Goal: Information Seeking & Learning: Learn about a topic

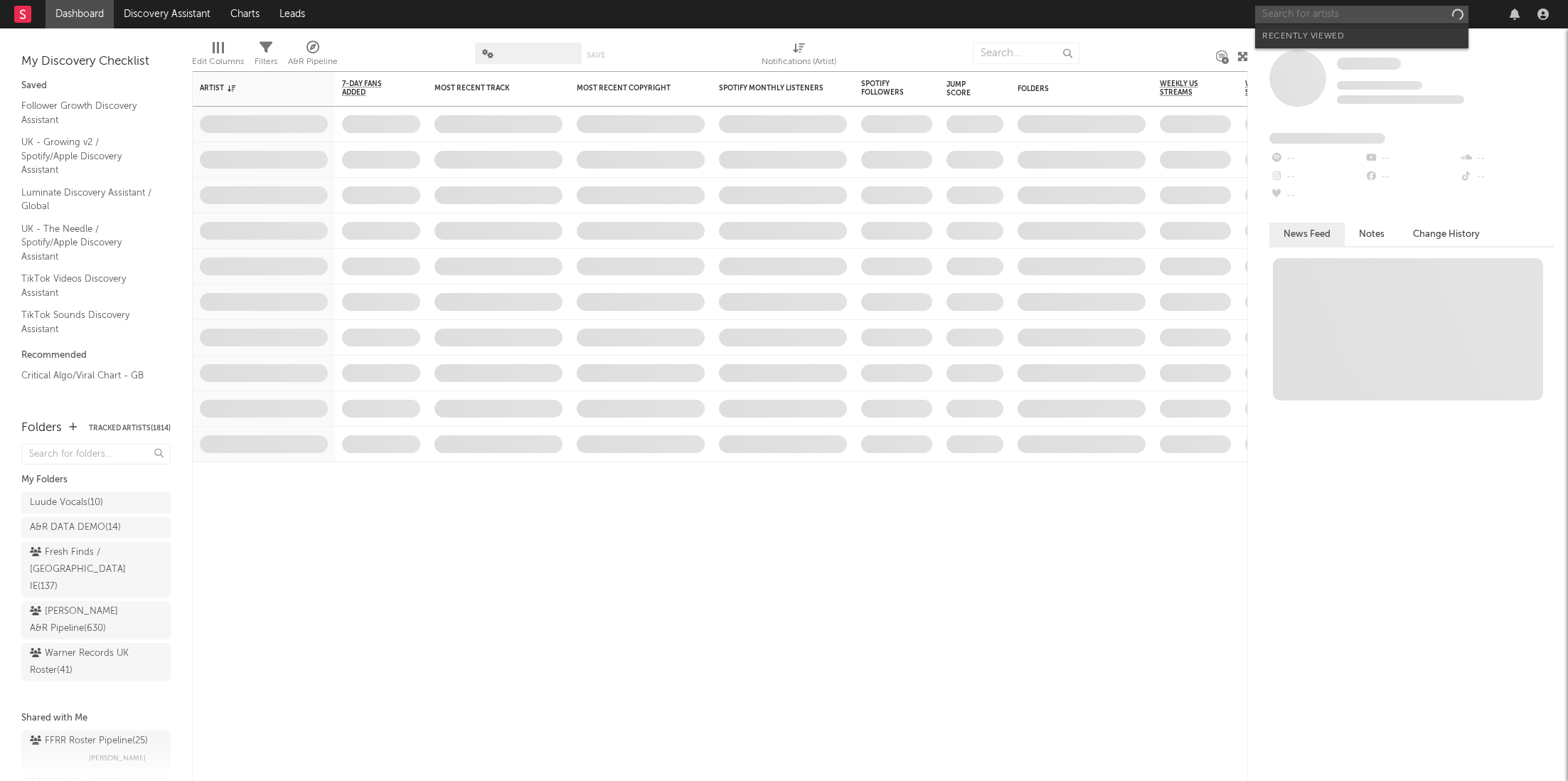
click at [1285, 13] on input "text" at bounding box center [1362, 14] width 214 height 18
click at [1304, 14] on input "[PERSON_NAME]" at bounding box center [1362, 14] width 214 height 18
type input "[PERSON_NAME]"
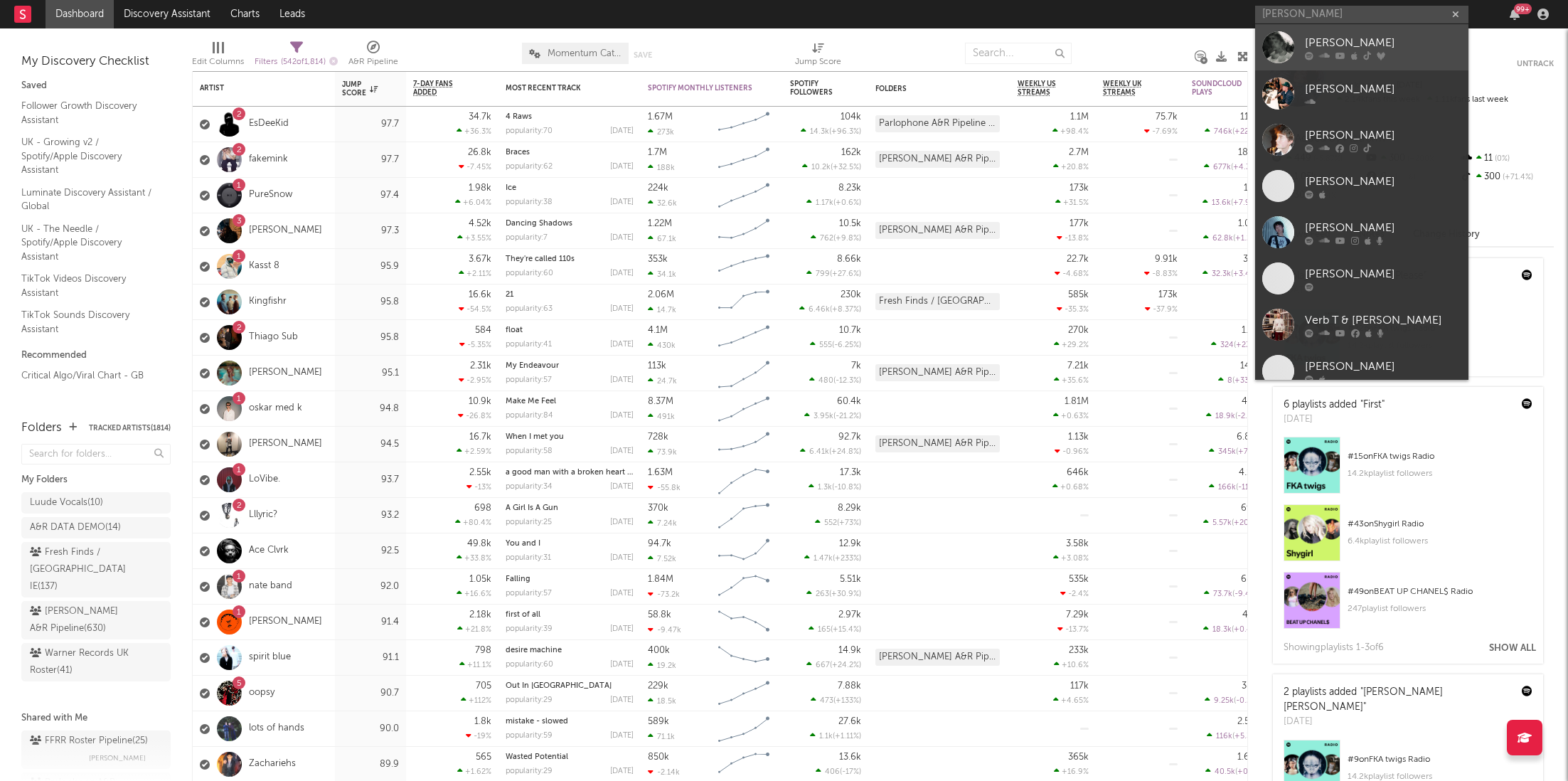
click at [1324, 54] on icon at bounding box center [1324, 55] width 11 height 9
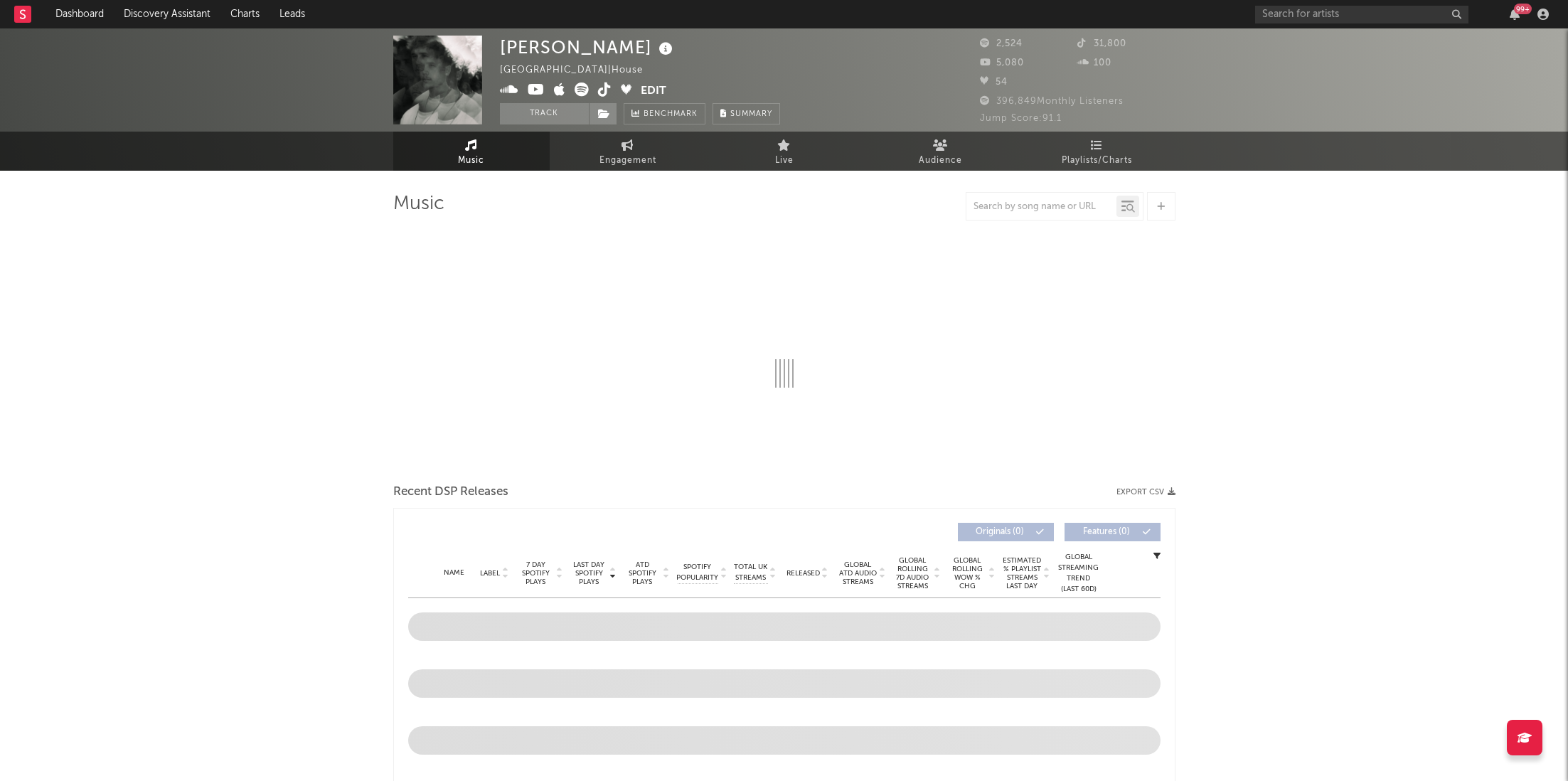
select select "1w"
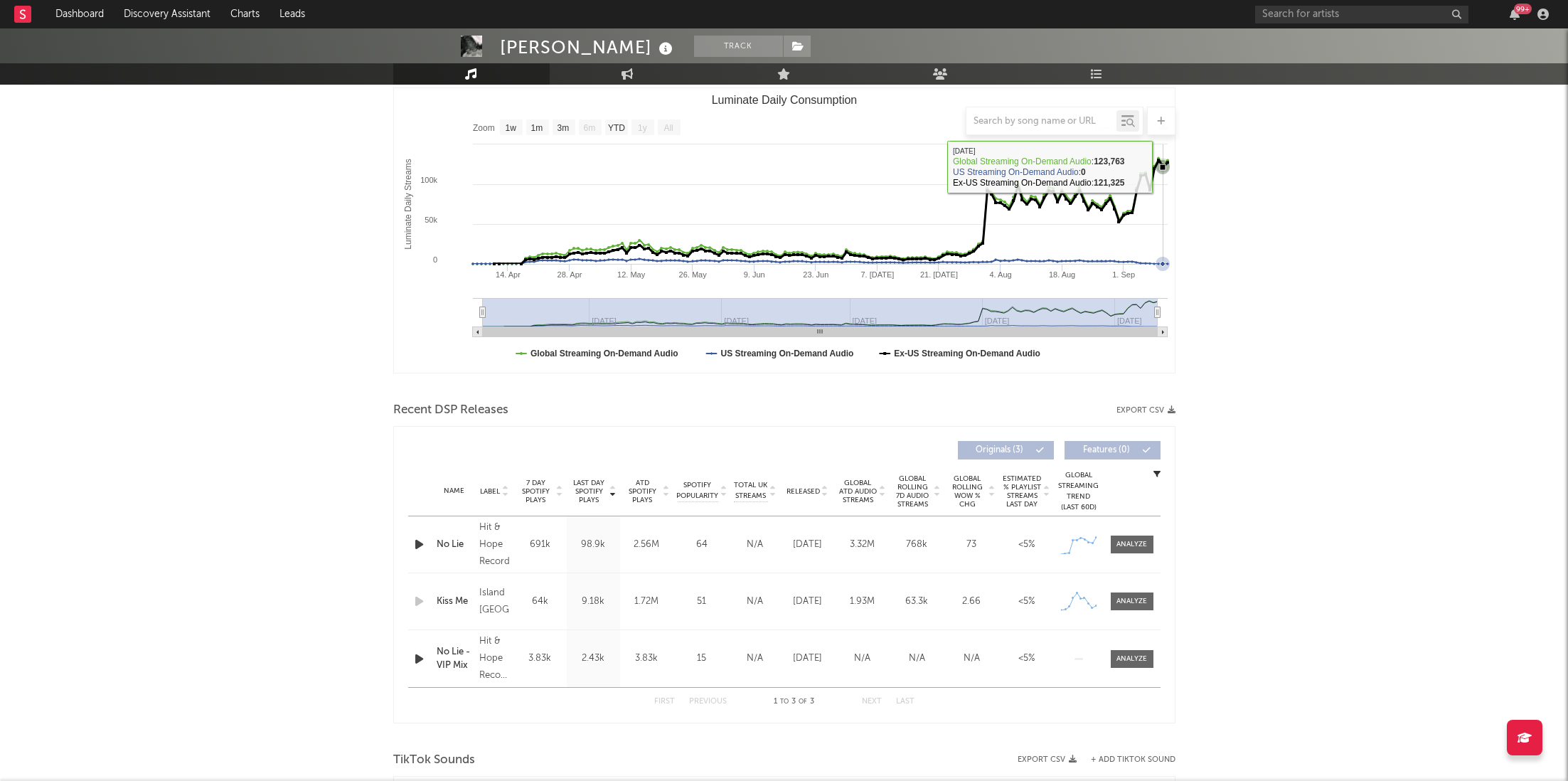
scroll to position [252, 0]
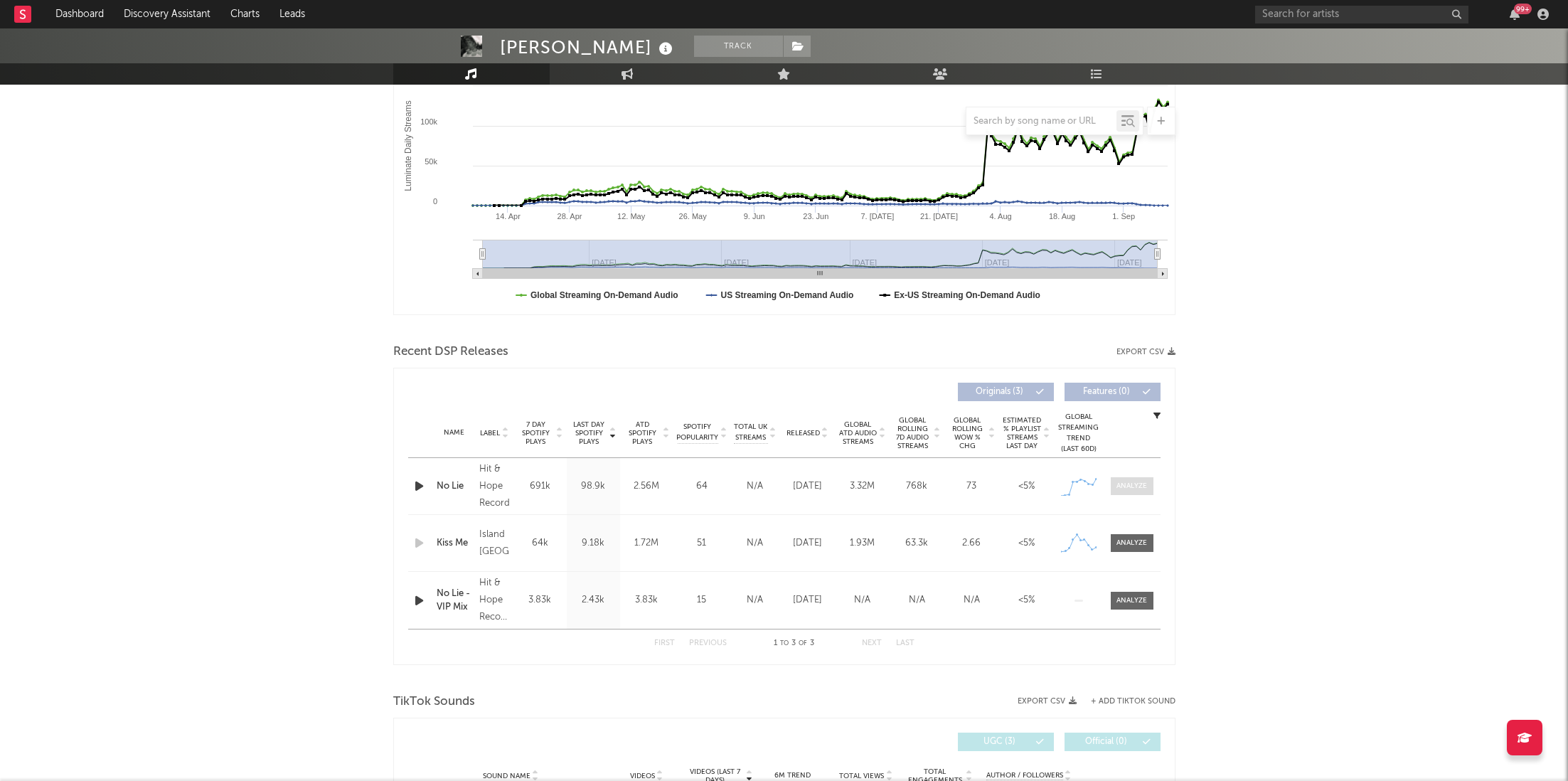
click at [1139, 481] on div at bounding box center [1131, 486] width 31 height 11
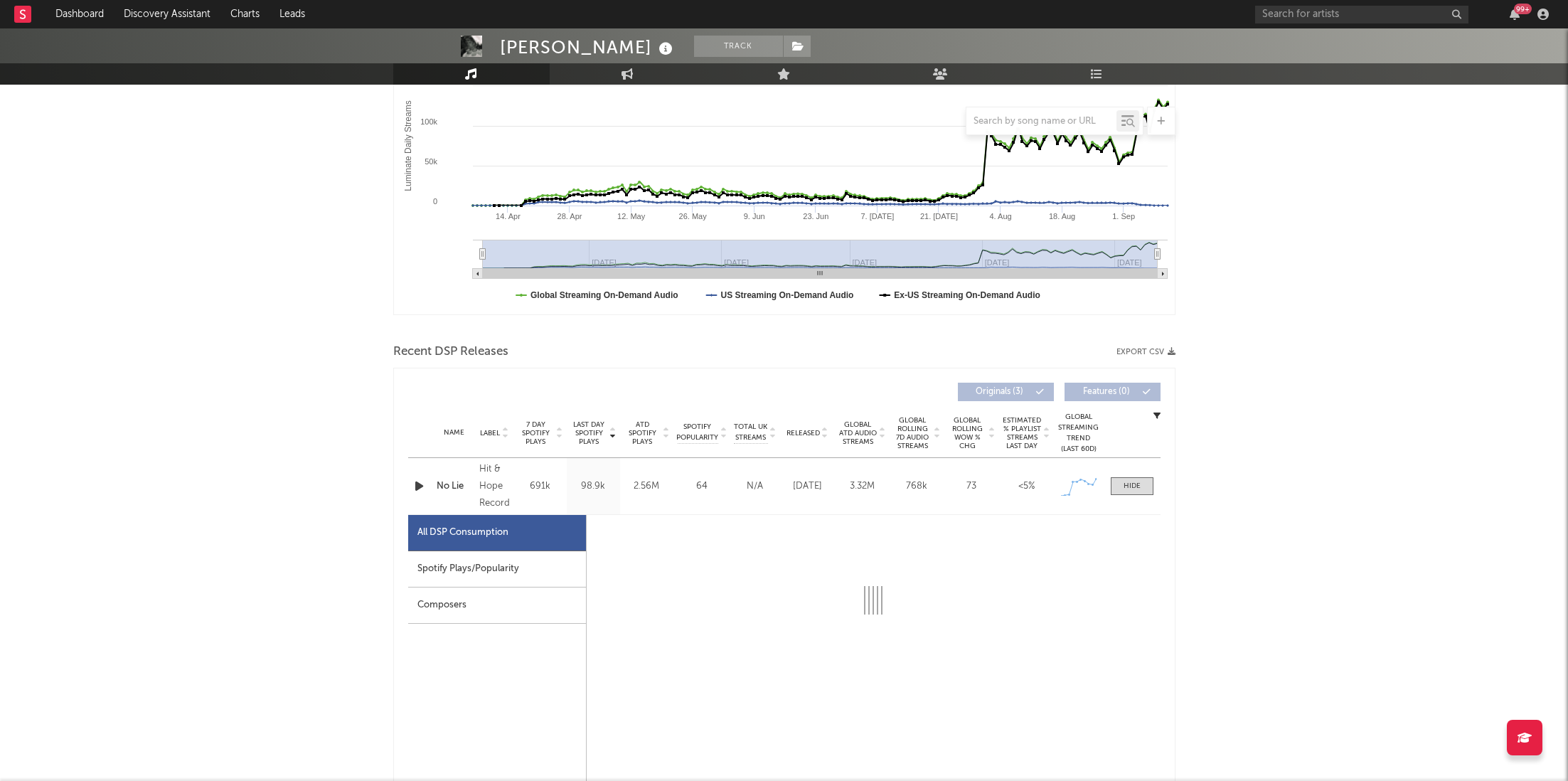
select select "1w"
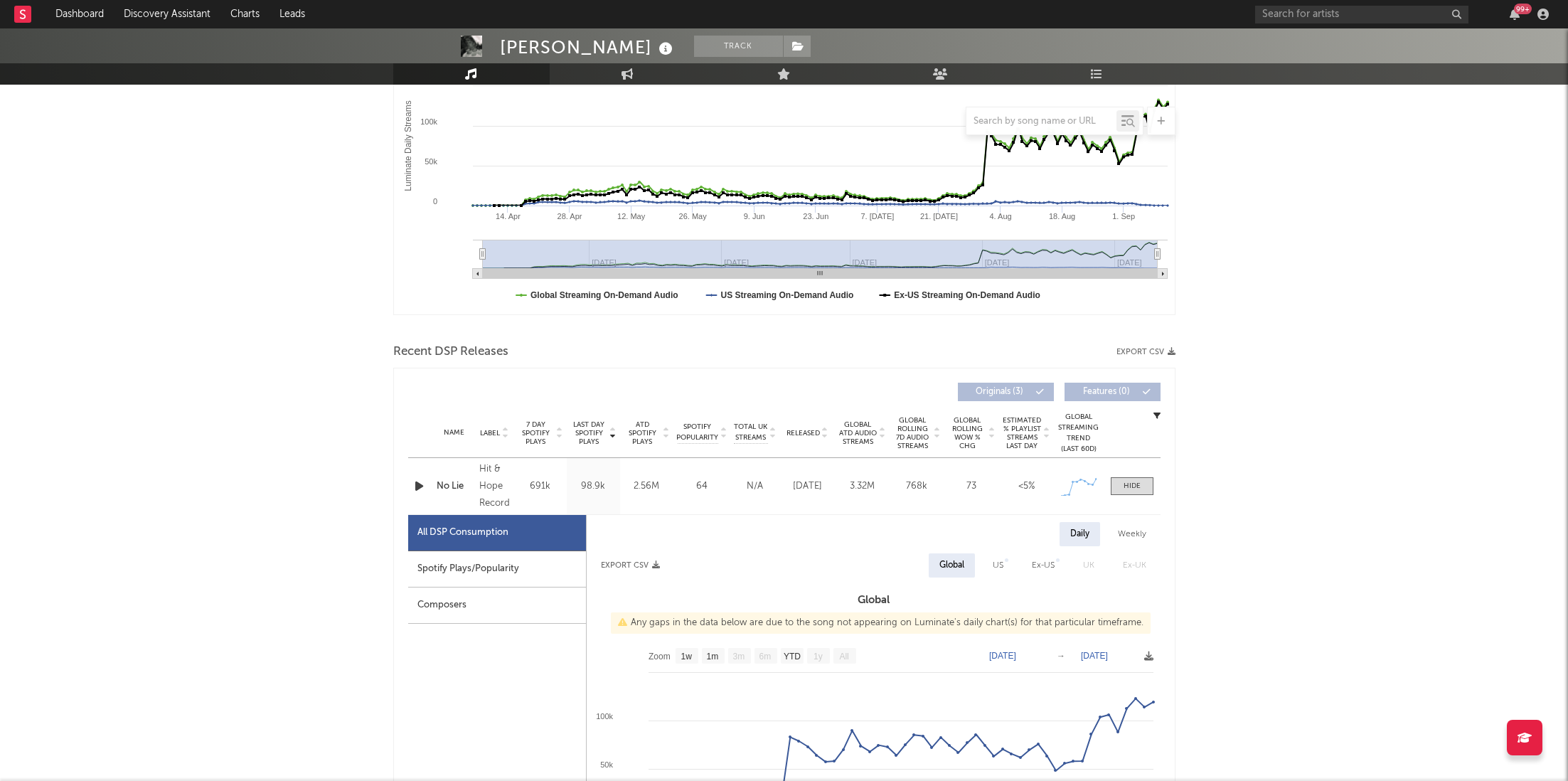
scroll to position [369, 0]
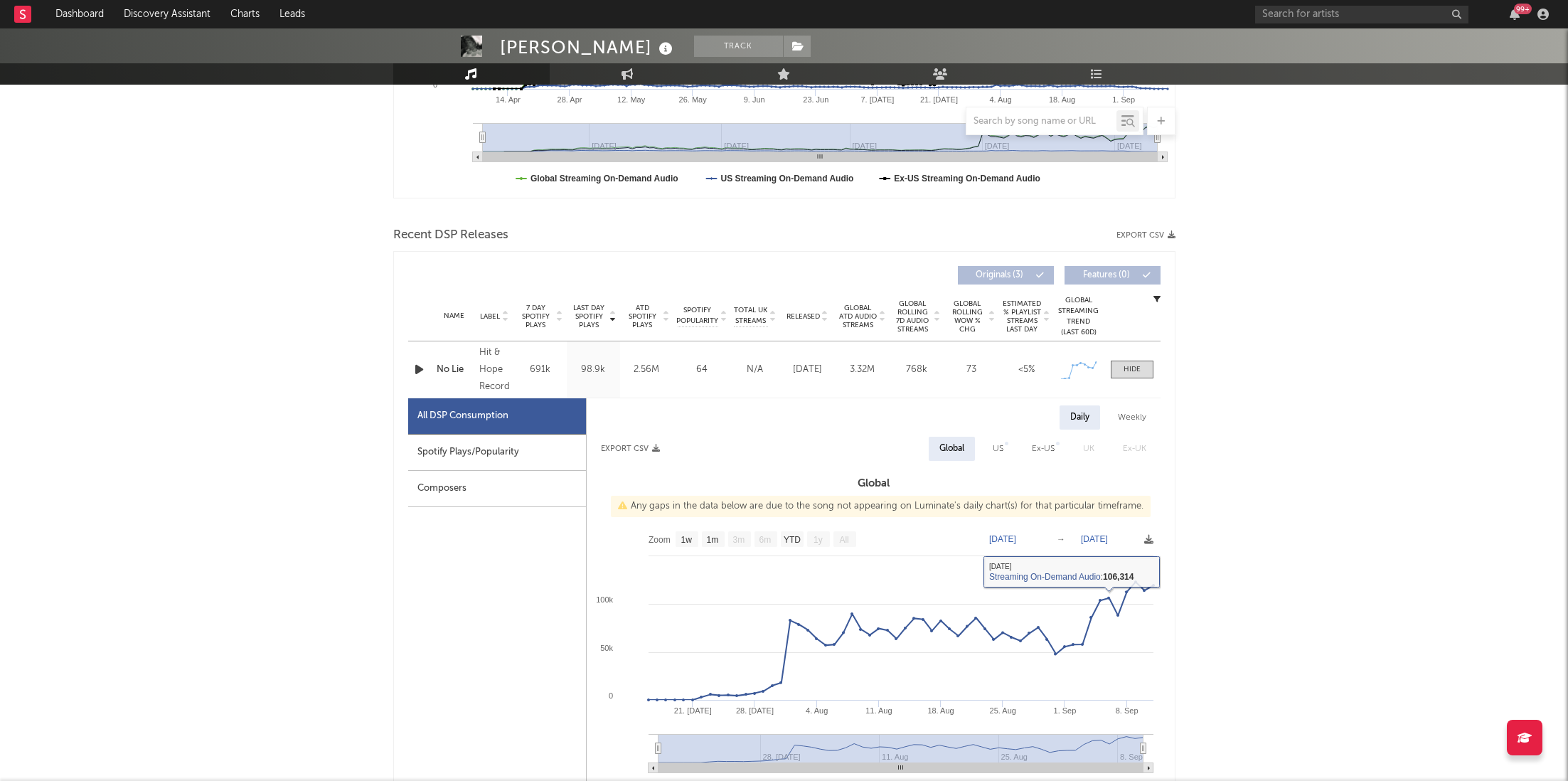
click at [414, 441] on div "Spotify Plays/Popularity" at bounding box center [497, 453] width 178 height 36
select select "1w"
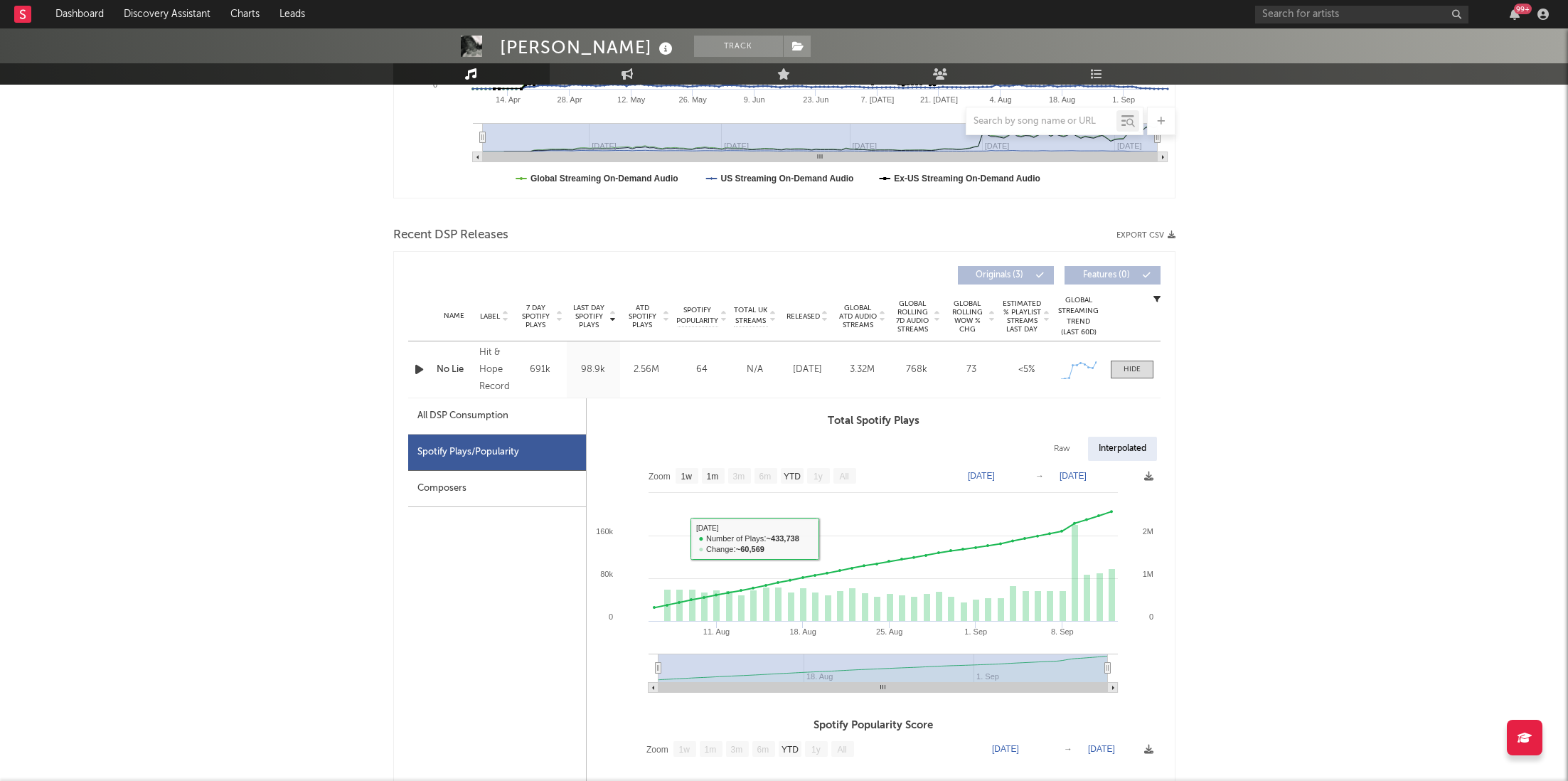
click at [508, 416] on div "All DSP Consumption" at bounding box center [497, 416] width 178 height 36
select select "1w"
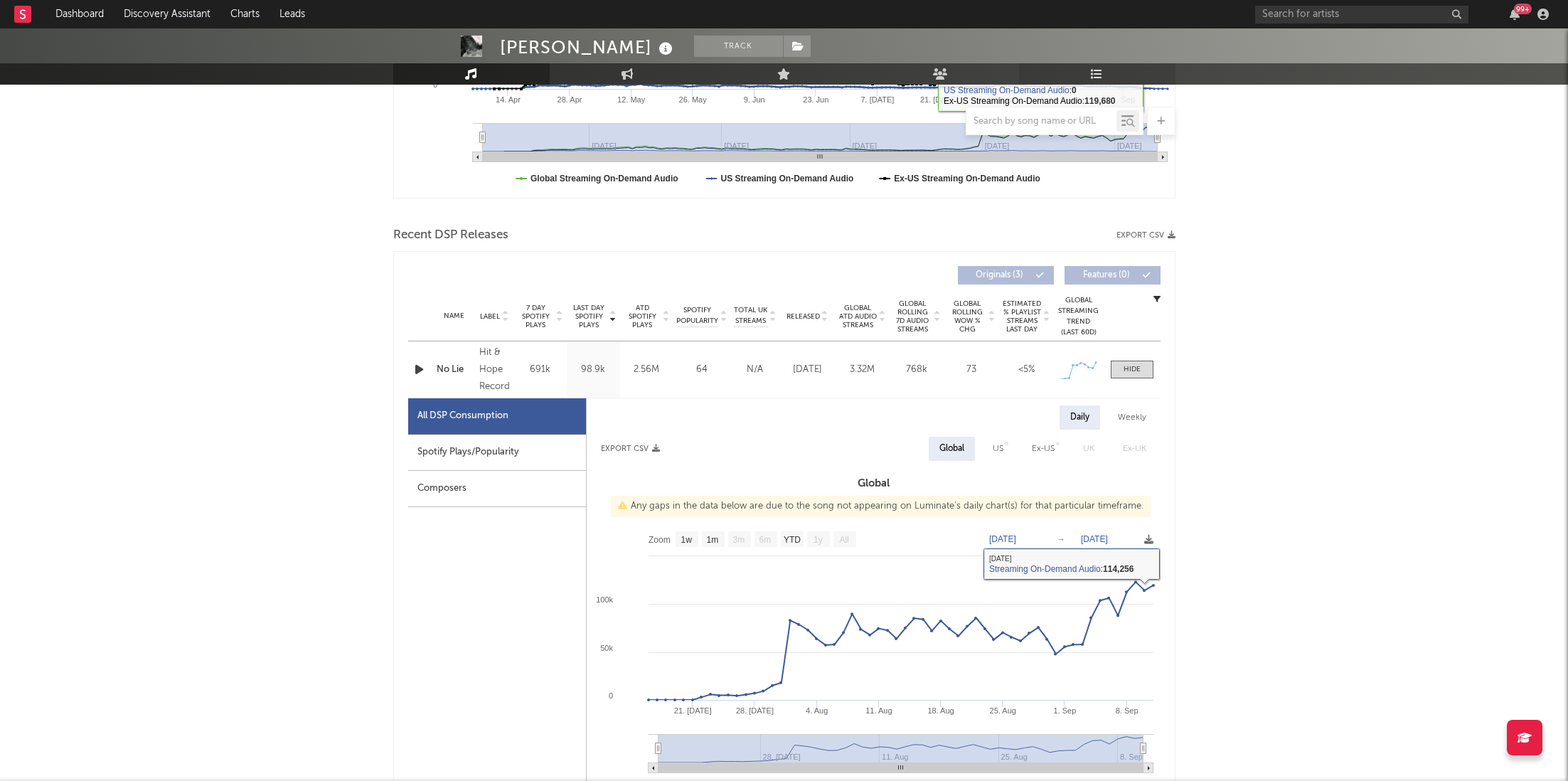
click at [1104, 68] on link "Playlists/Charts" at bounding box center [1097, 74] width 156 height 21
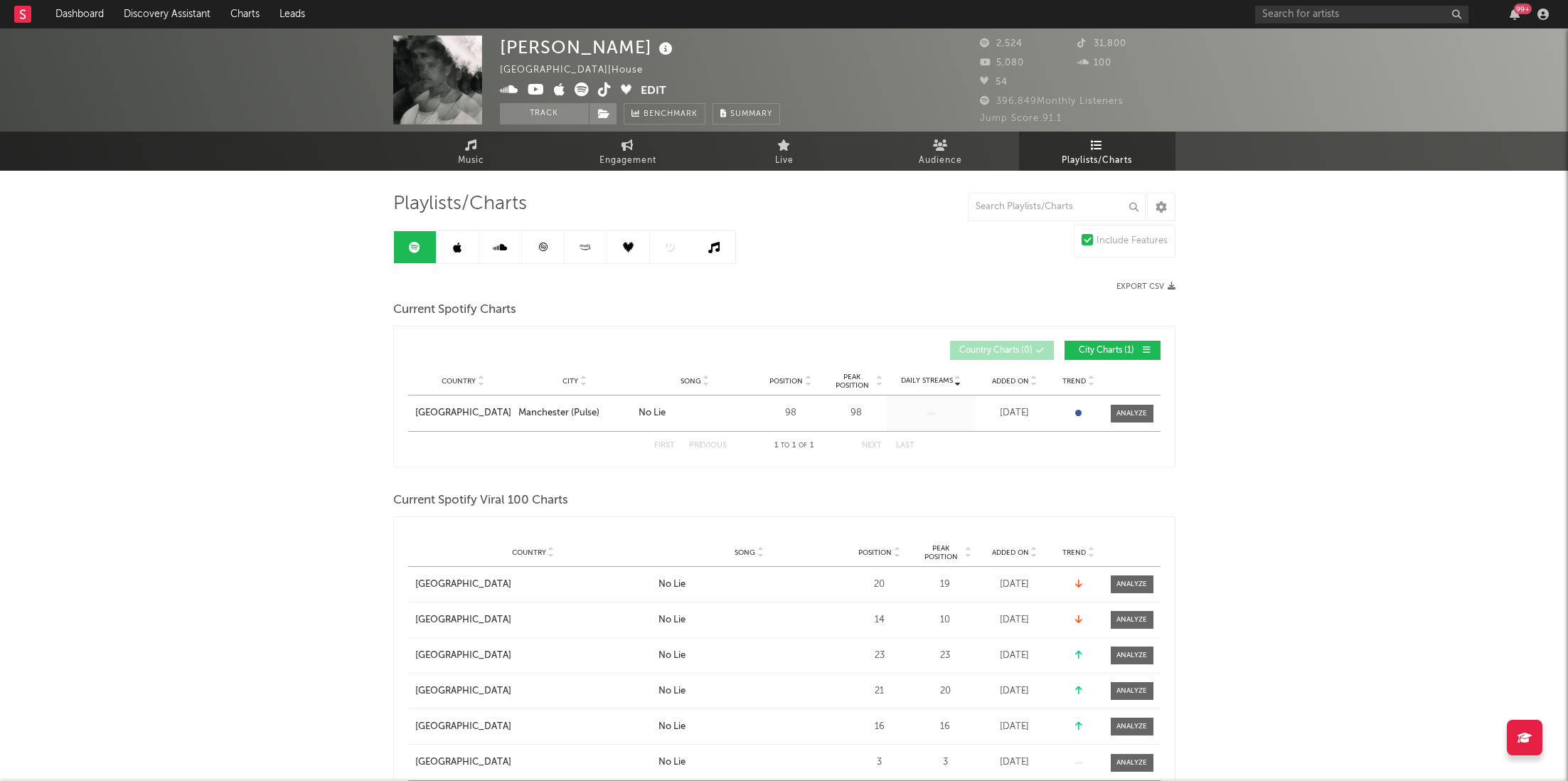
scroll to position [13, 0]
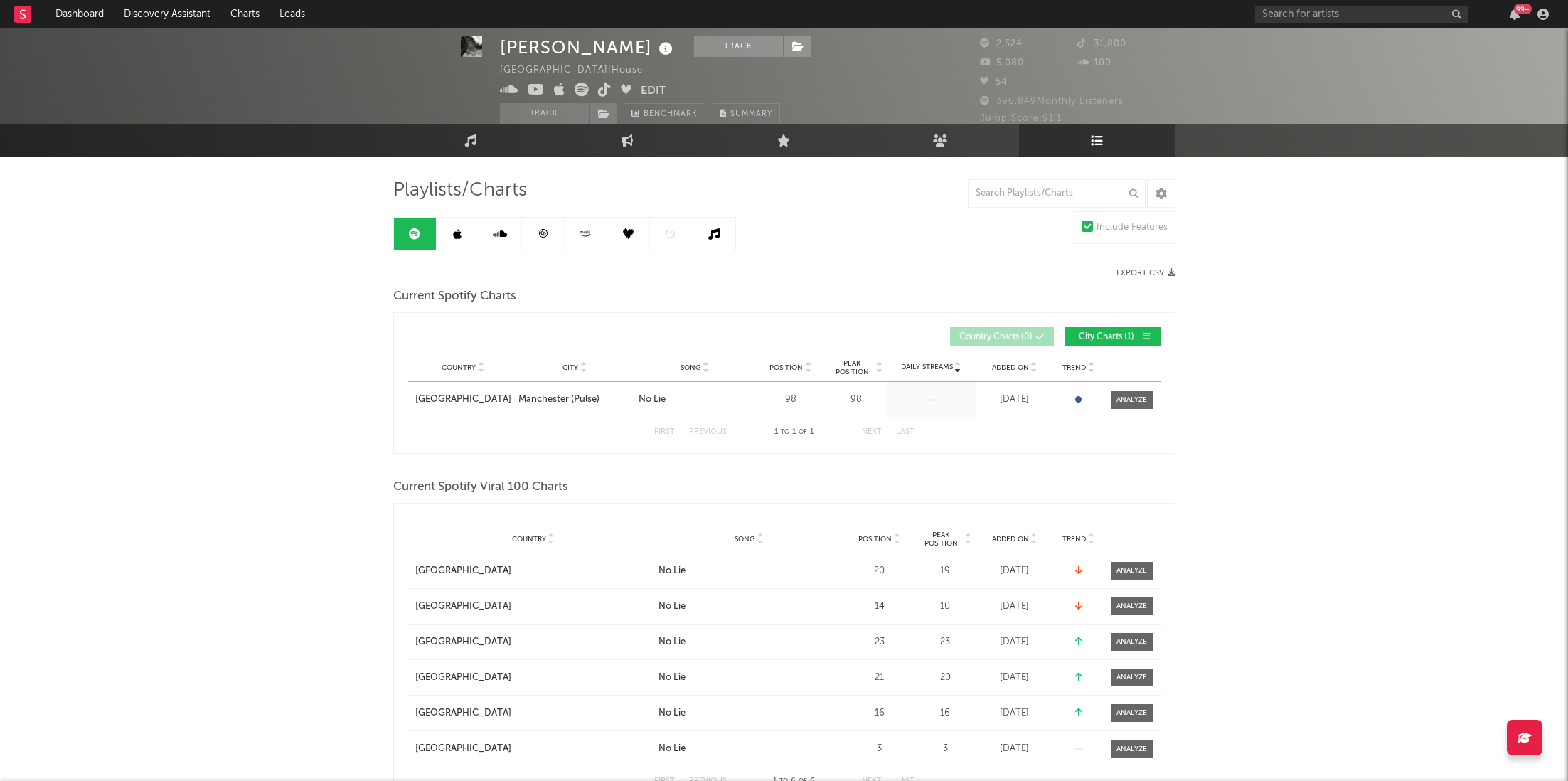
click at [531, 238] on link at bounding box center [544, 233] width 42 height 32
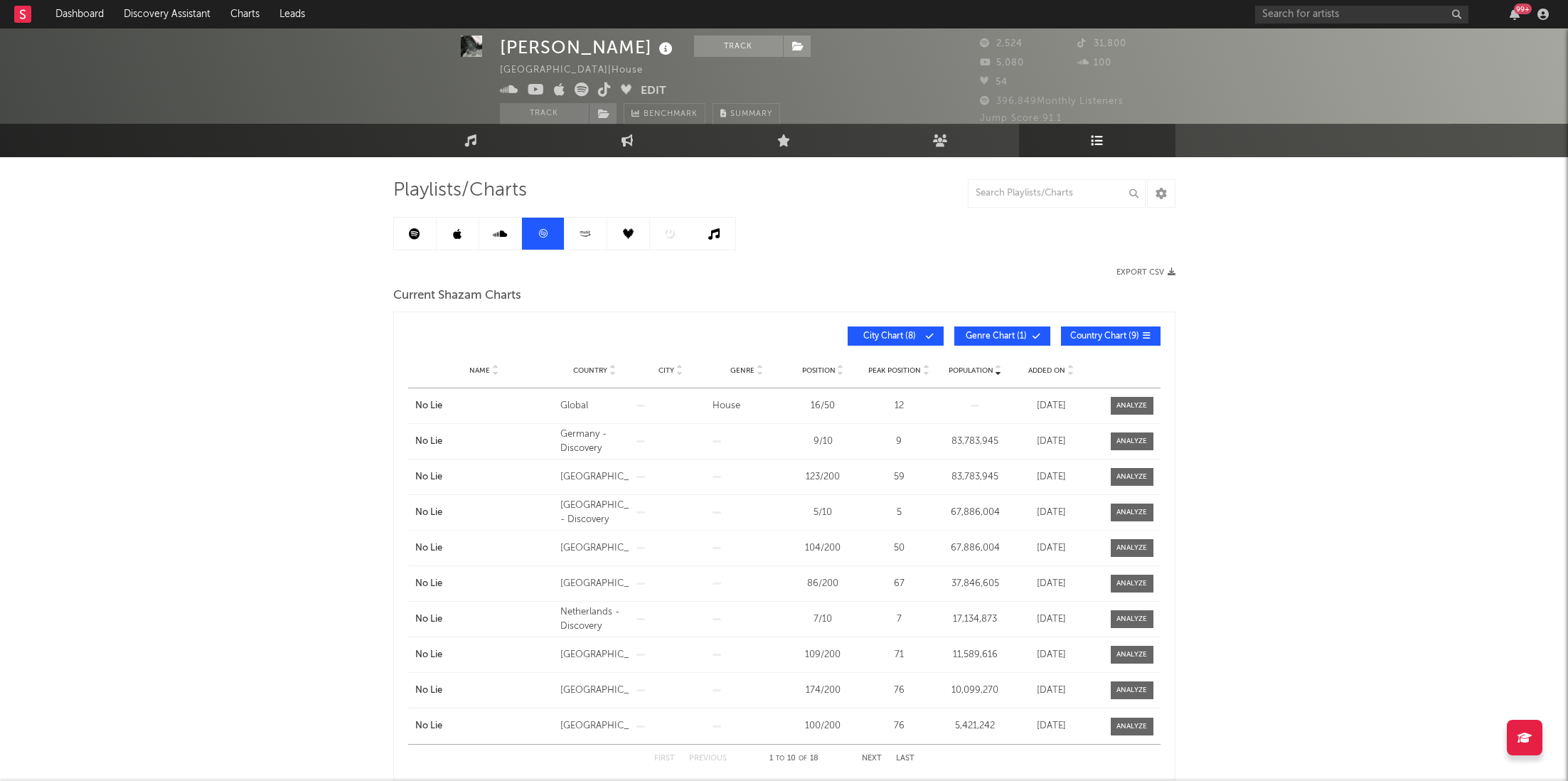
click at [468, 227] on link at bounding box center [458, 233] width 42 height 32
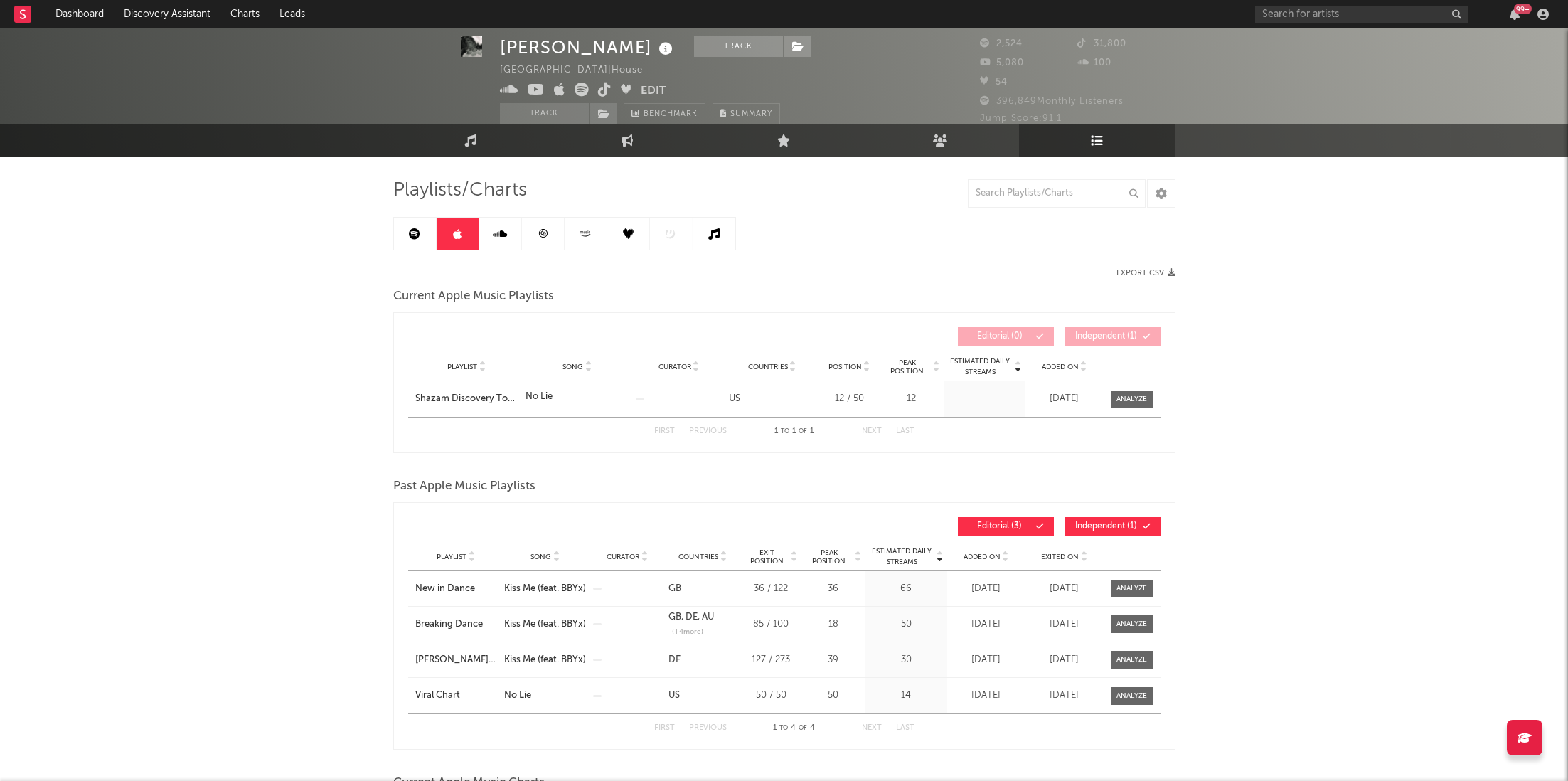
click at [409, 230] on icon at bounding box center [415, 234] width 11 height 11
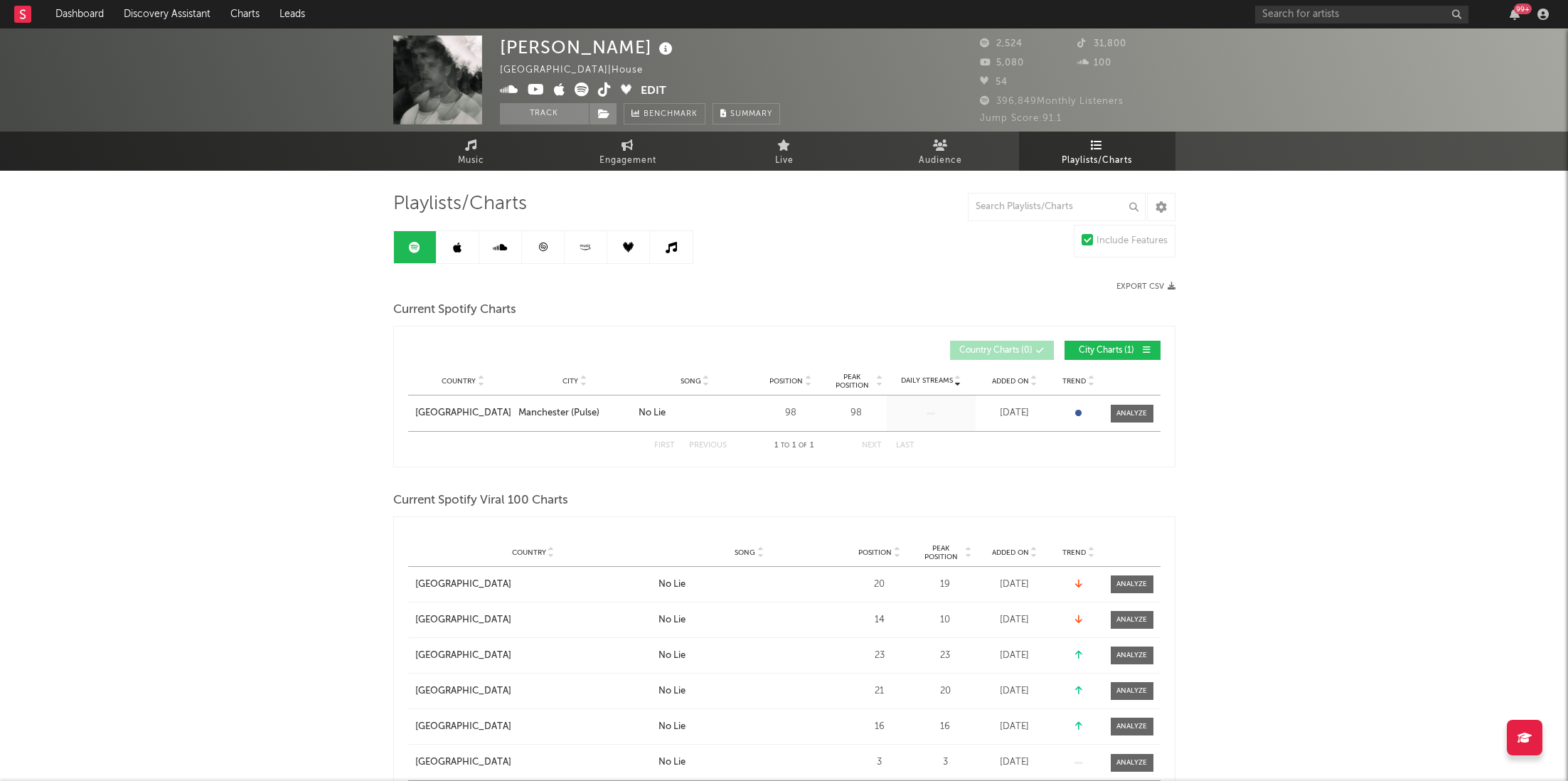
click at [617, 160] on span "Engagement" at bounding box center [628, 161] width 57 height 17
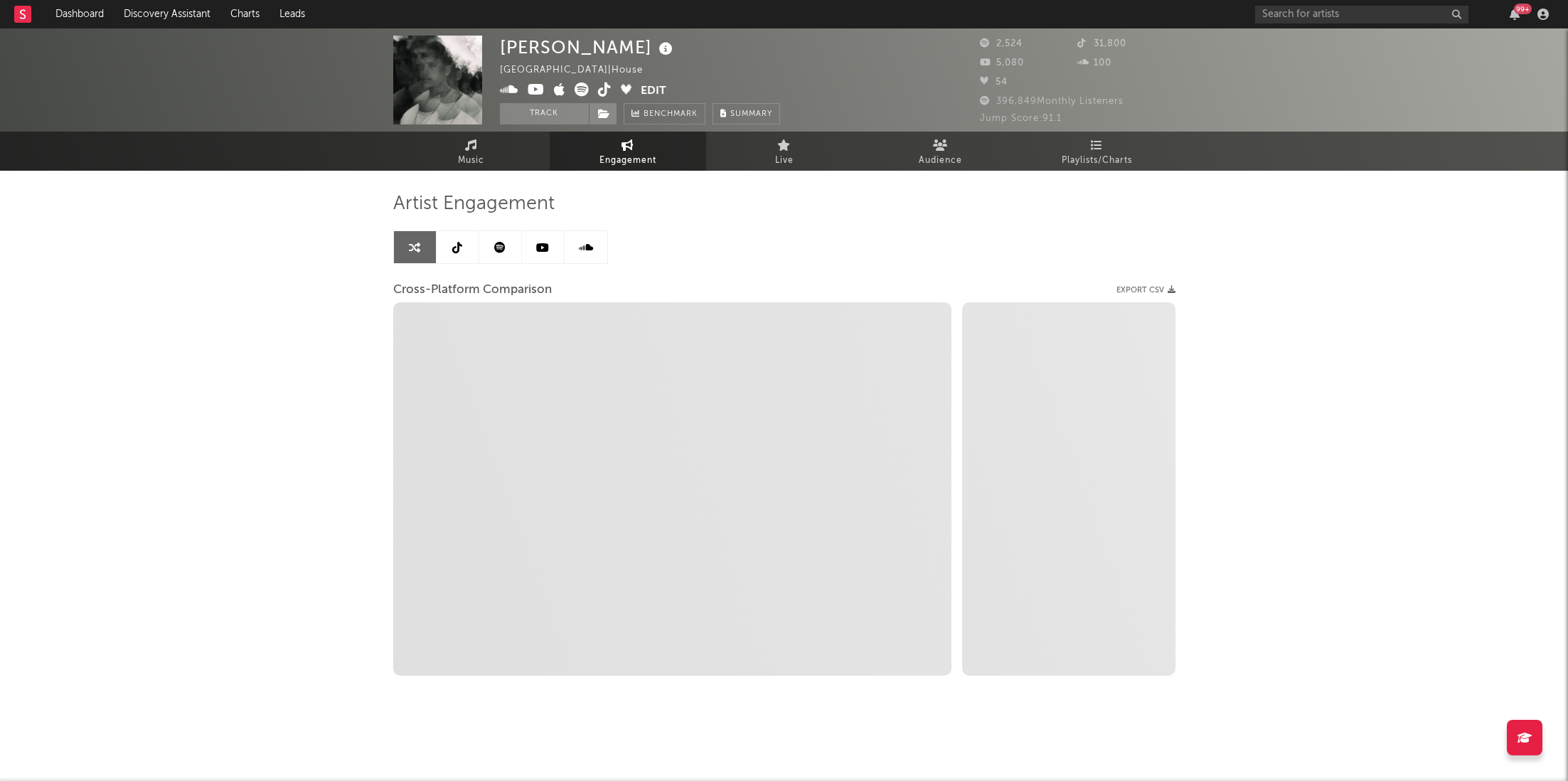
select select "1w"
click at [493, 248] on link at bounding box center [500, 247] width 42 height 32
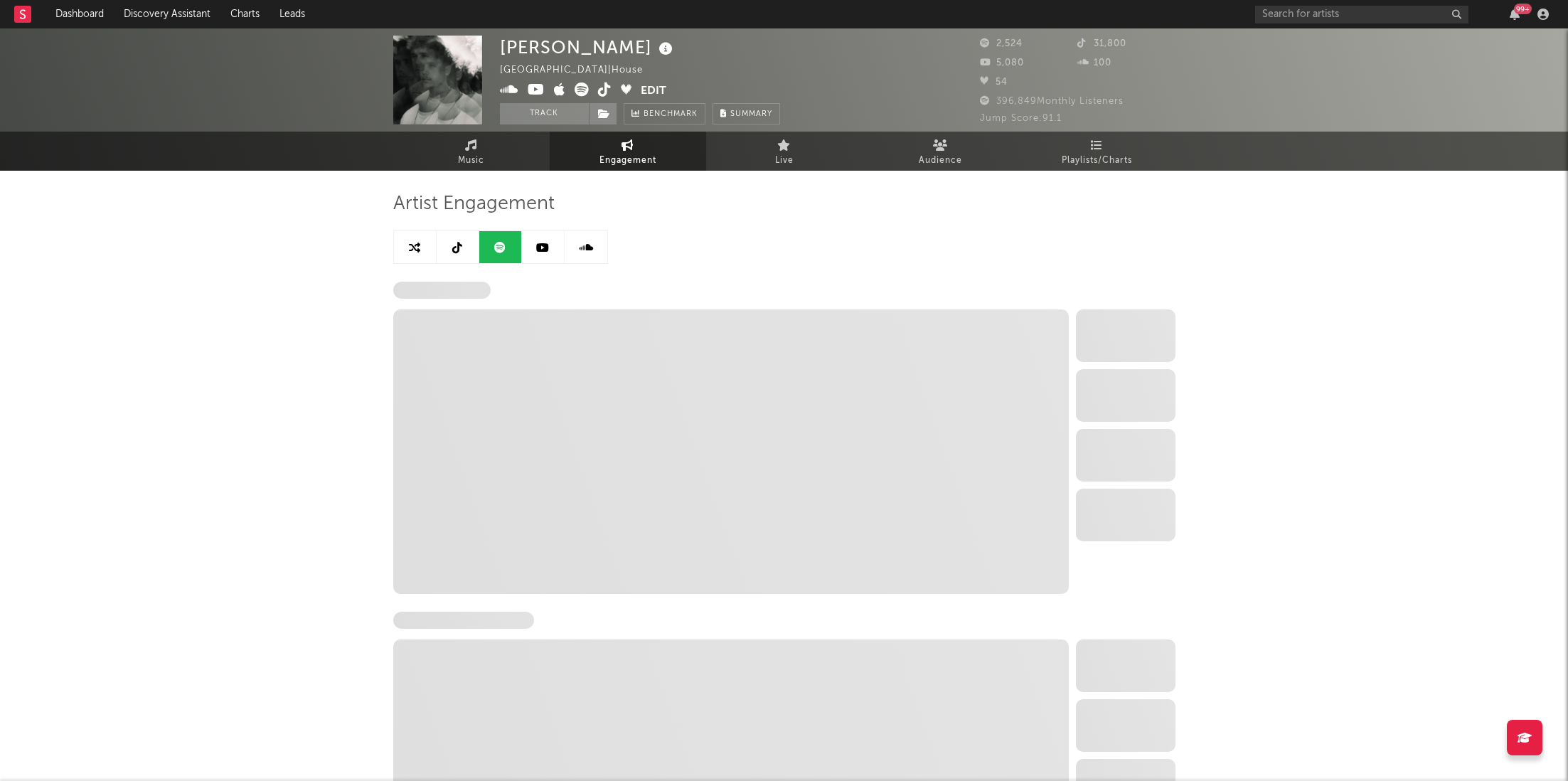
select select "1w"
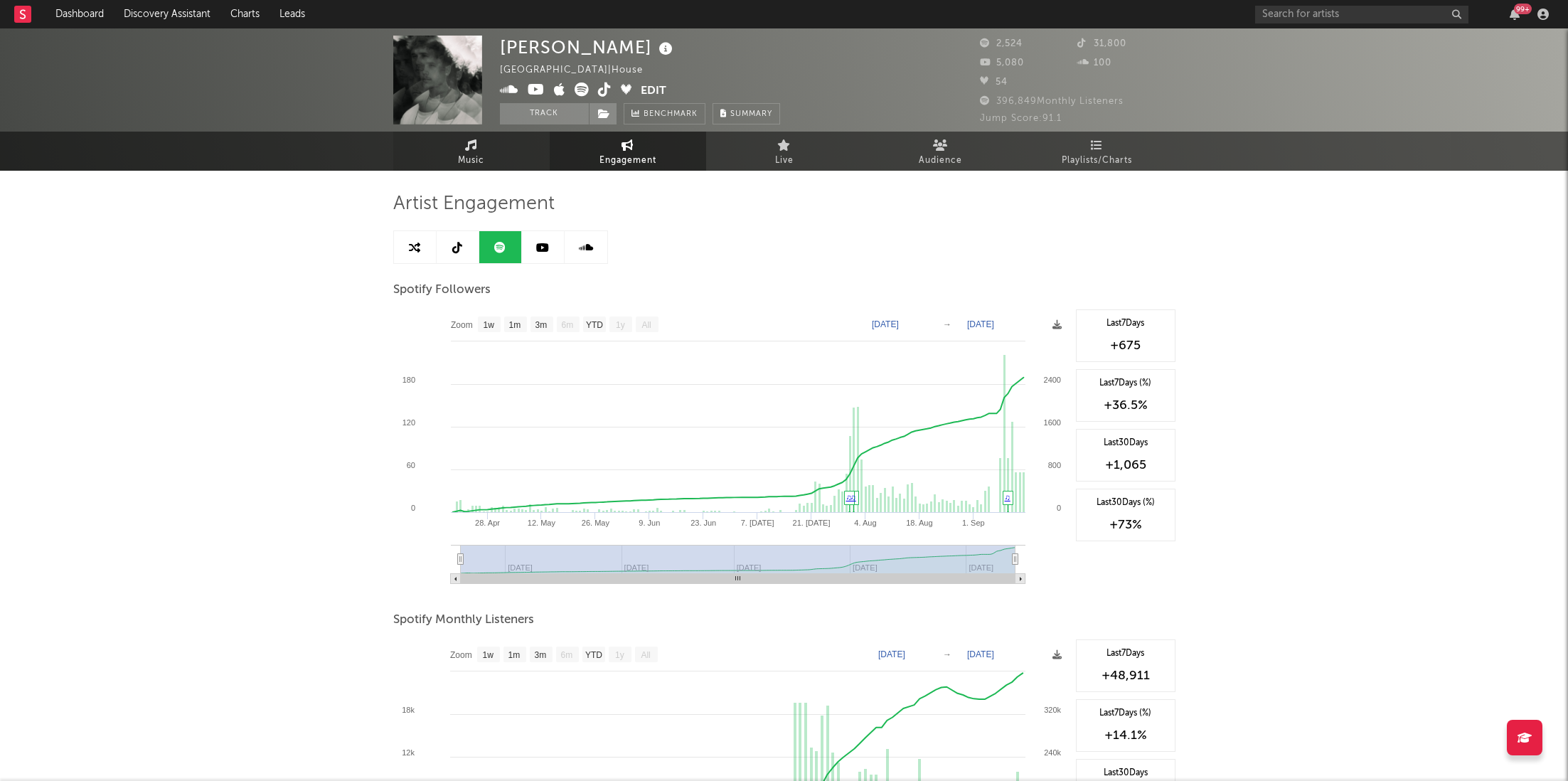
click at [489, 163] on link "Music" at bounding box center [471, 151] width 156 height 39
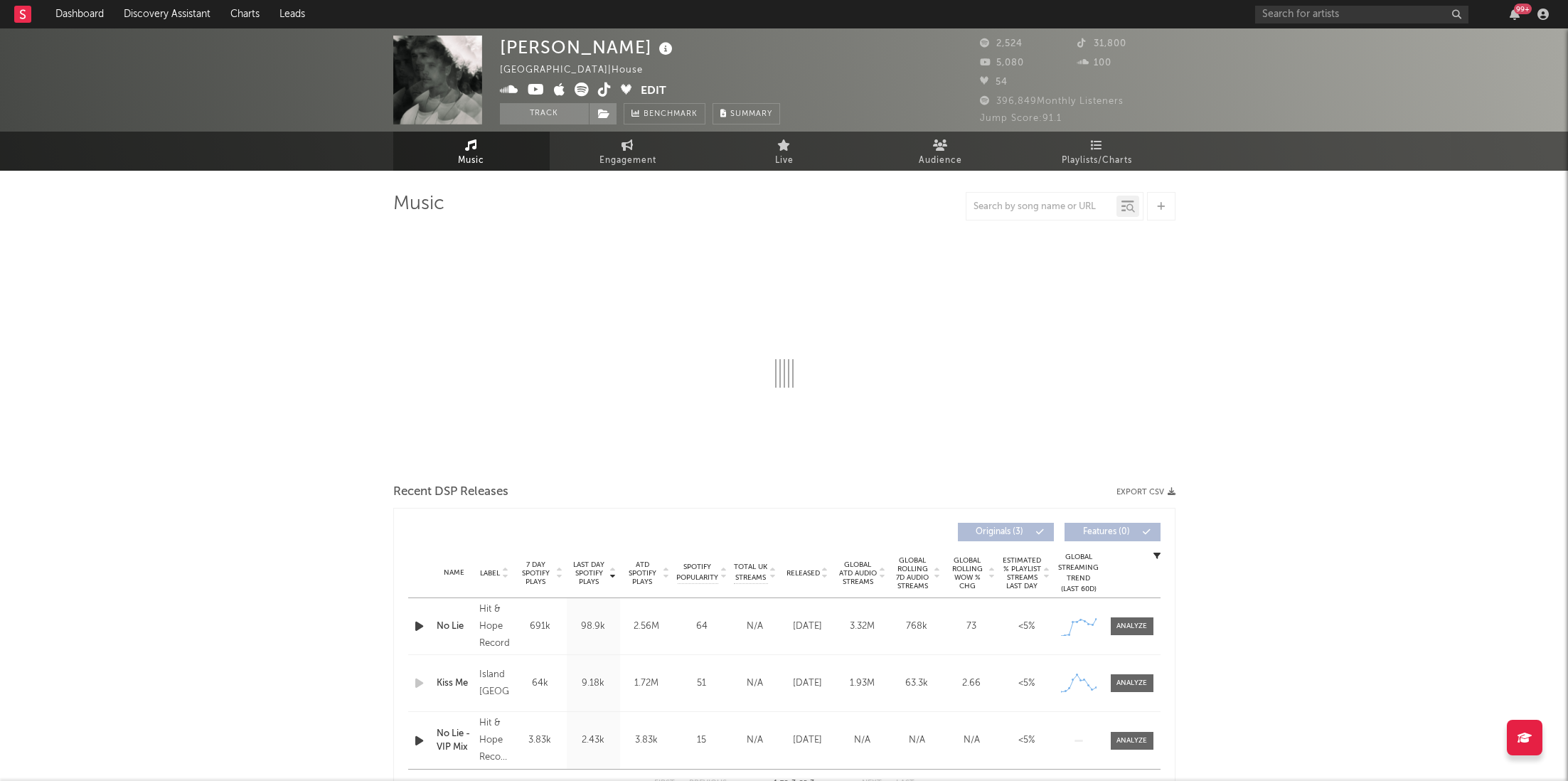
click at [606, 101] on div "[PERSON_NAME] T [GEOGRAPHIC_DATA] | House Edit Track Benchmark Summary" at bounding box center [639, 79] width 280 height 89
select select "1w"
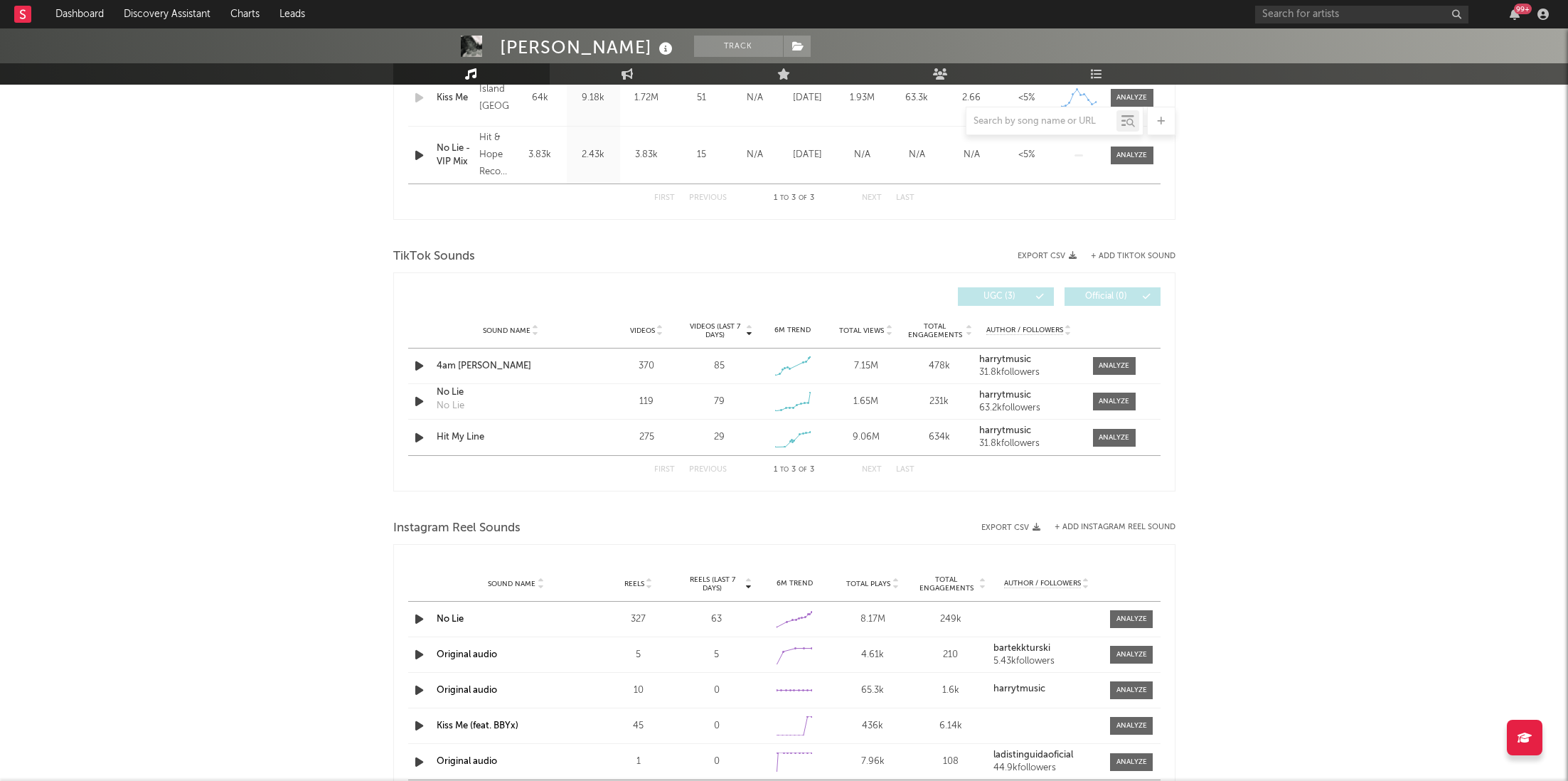
scroll to position [698, 0]
click at [1120, 392] on span at bounding box center [1115, 401] width 42 height 18
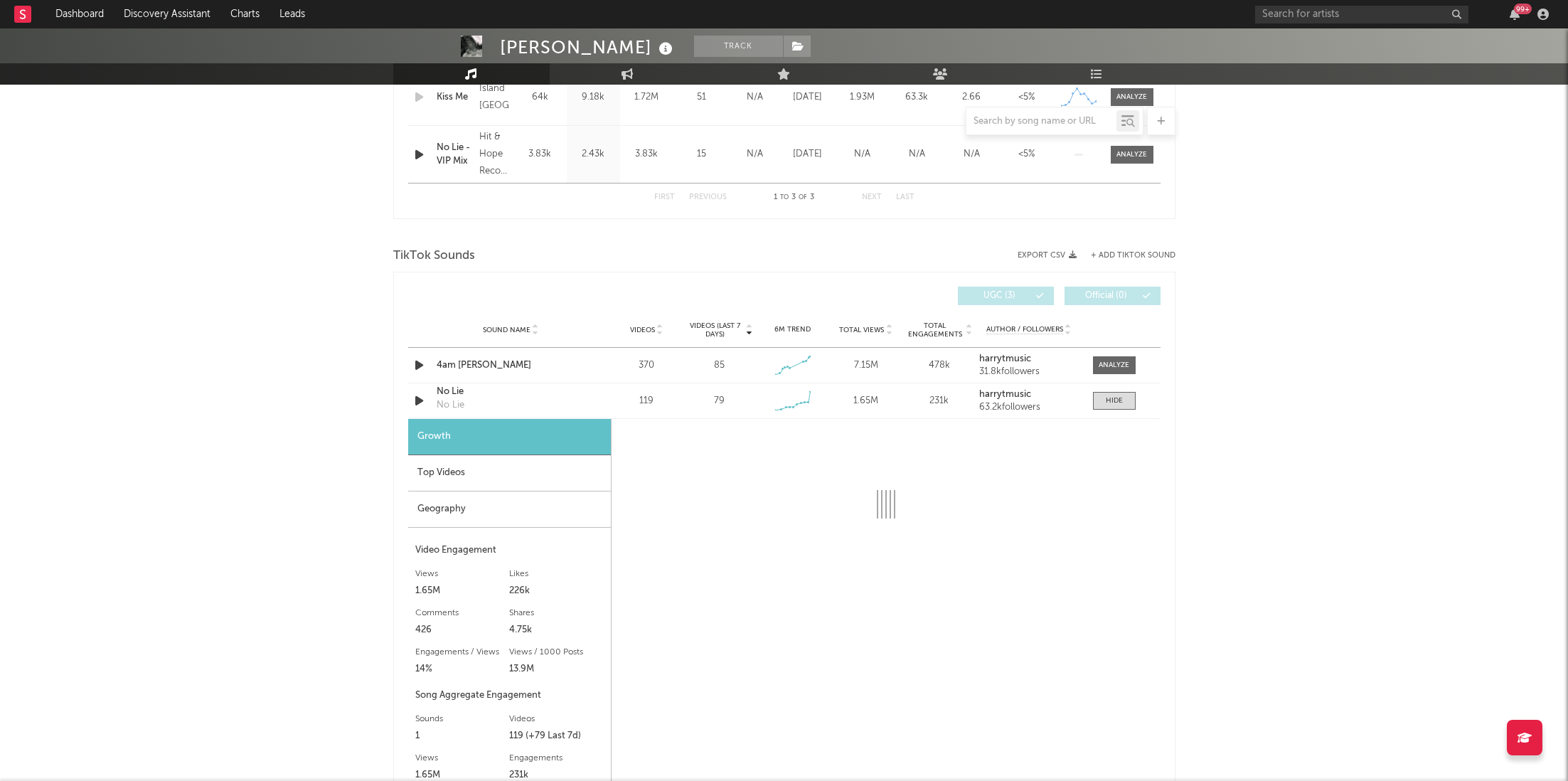
select select "1w"
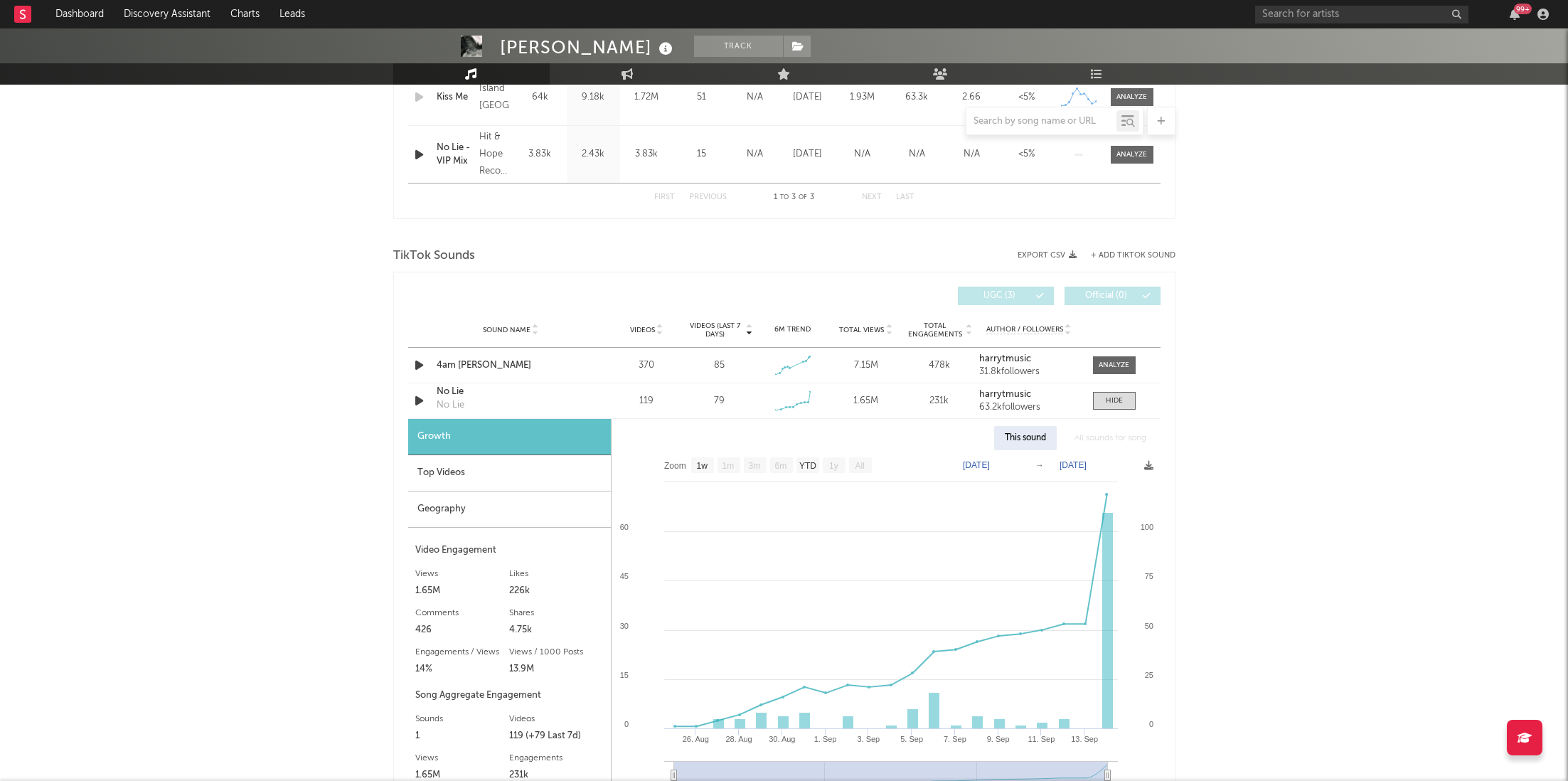
scroll to position [937, 0]
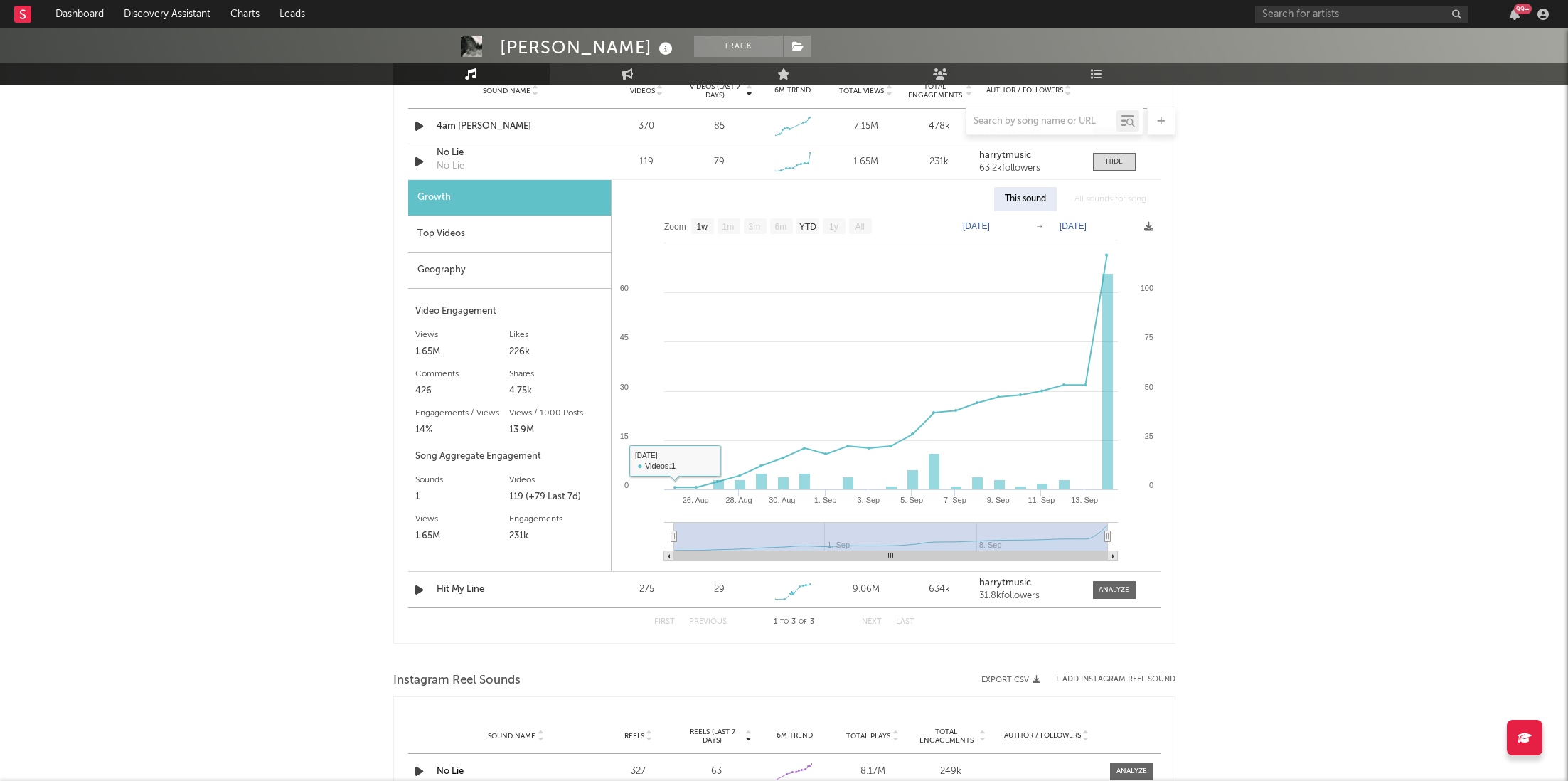
click at [477, 233] on div "Top Videos" at bounding box center [510, 234] width 203 height 36
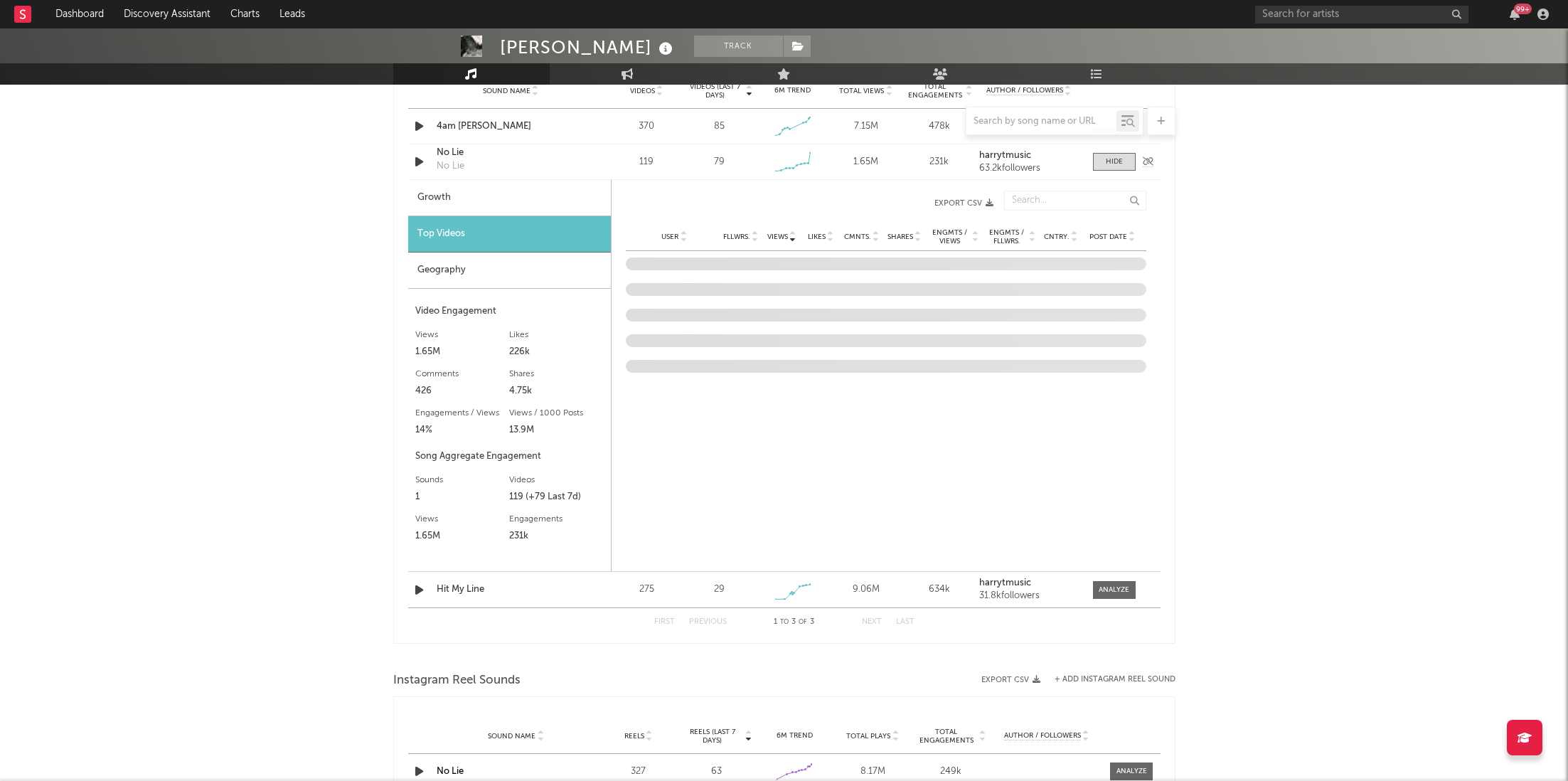
click at [446, 152] on div "No Lie" at bounding box center [511, 153] width 148 height 14
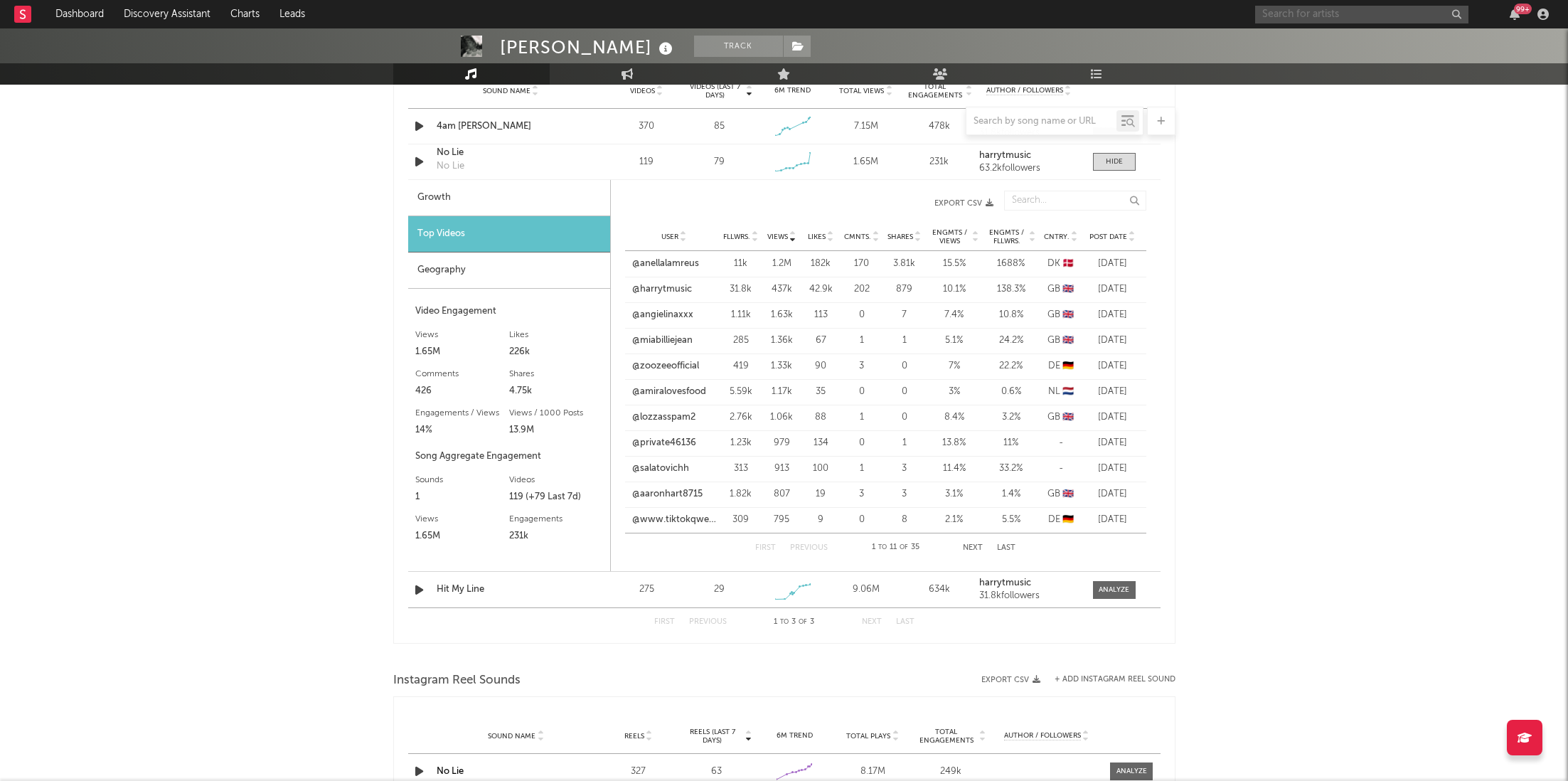
click at [1343, 19] on input "text" at bounding box center [1362, 14] width 214 height 18
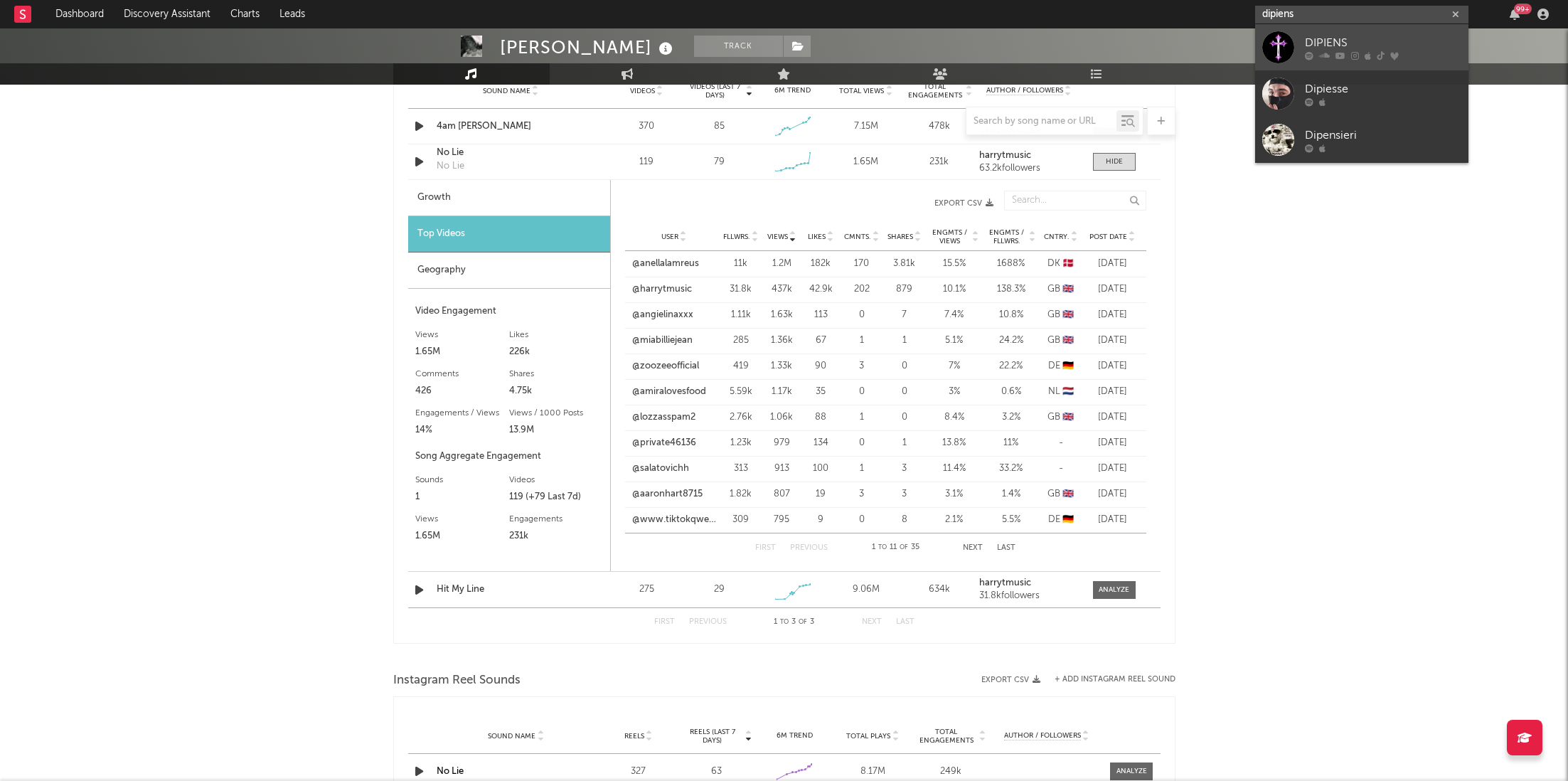
type input "dipiens"
click at [1354, 42] on div "DIPIENS" at bounding box center [1383, 42] width 156 height 17
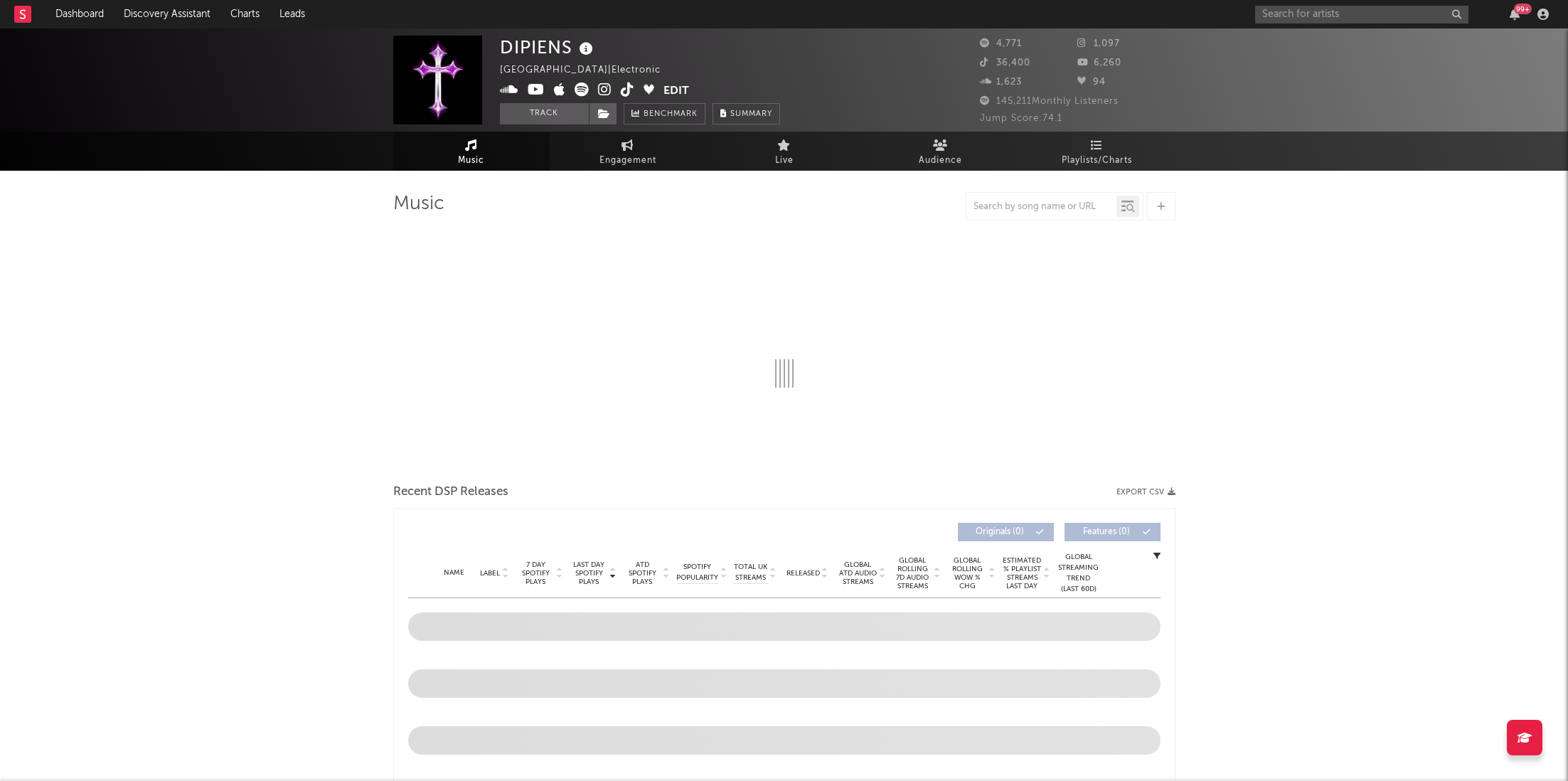
select select "6m"
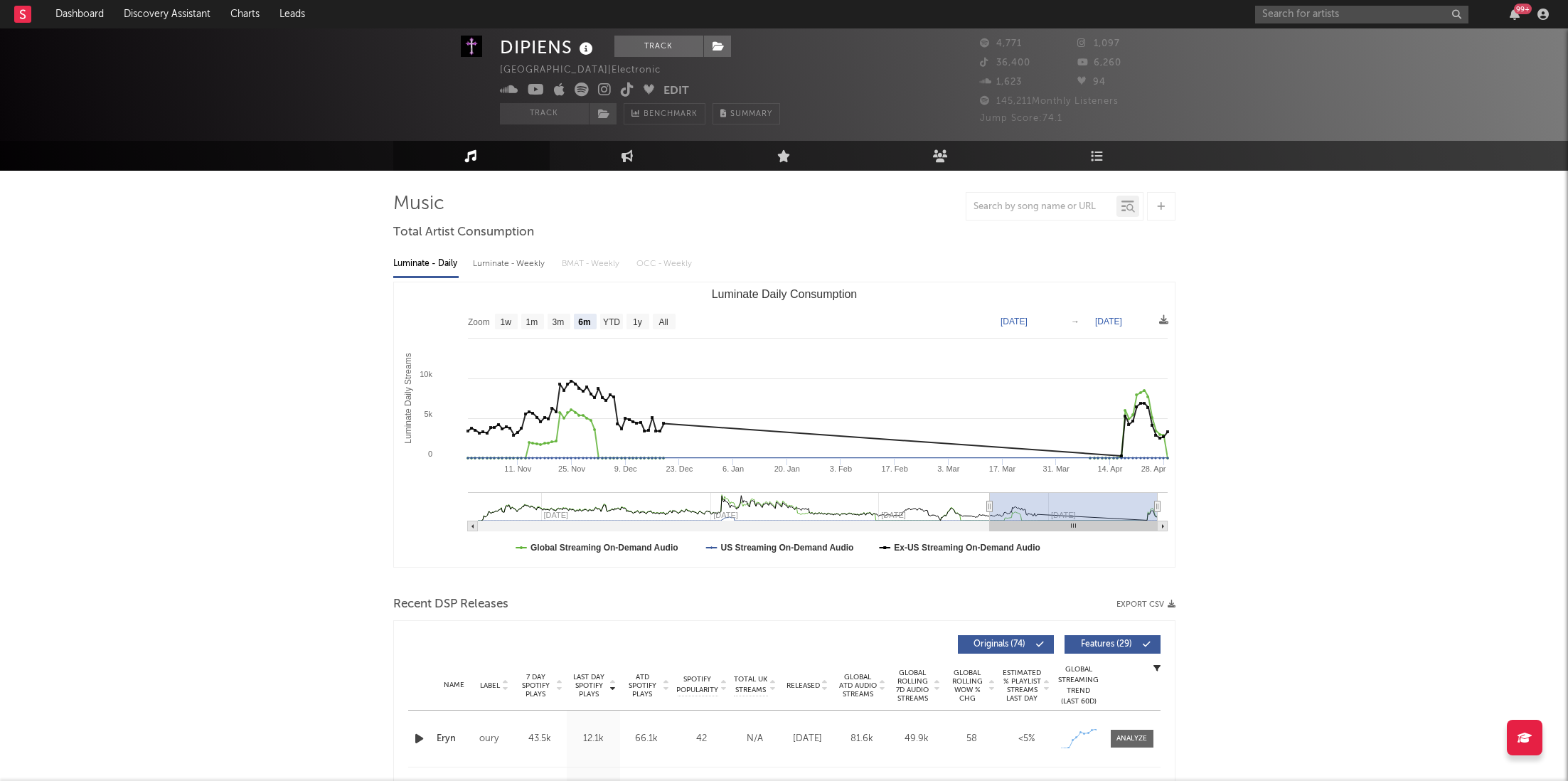
scroll to position [260, 0]
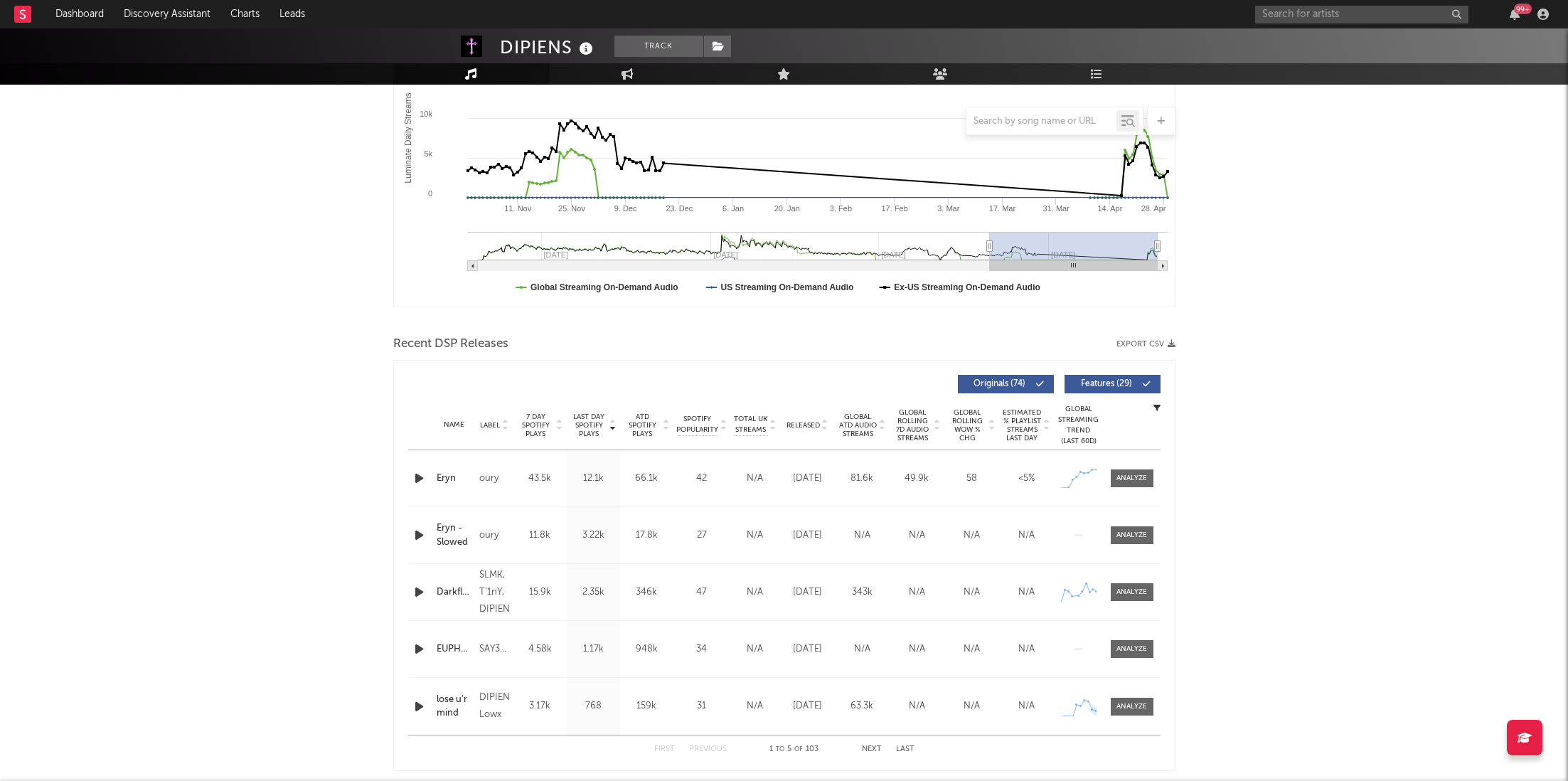
click at [1108, 704] on div at bounding box center [1130, 706] width 46 height 18
click at [1139, 710] on div at bounding box center [1131, 707] width 31 height 11
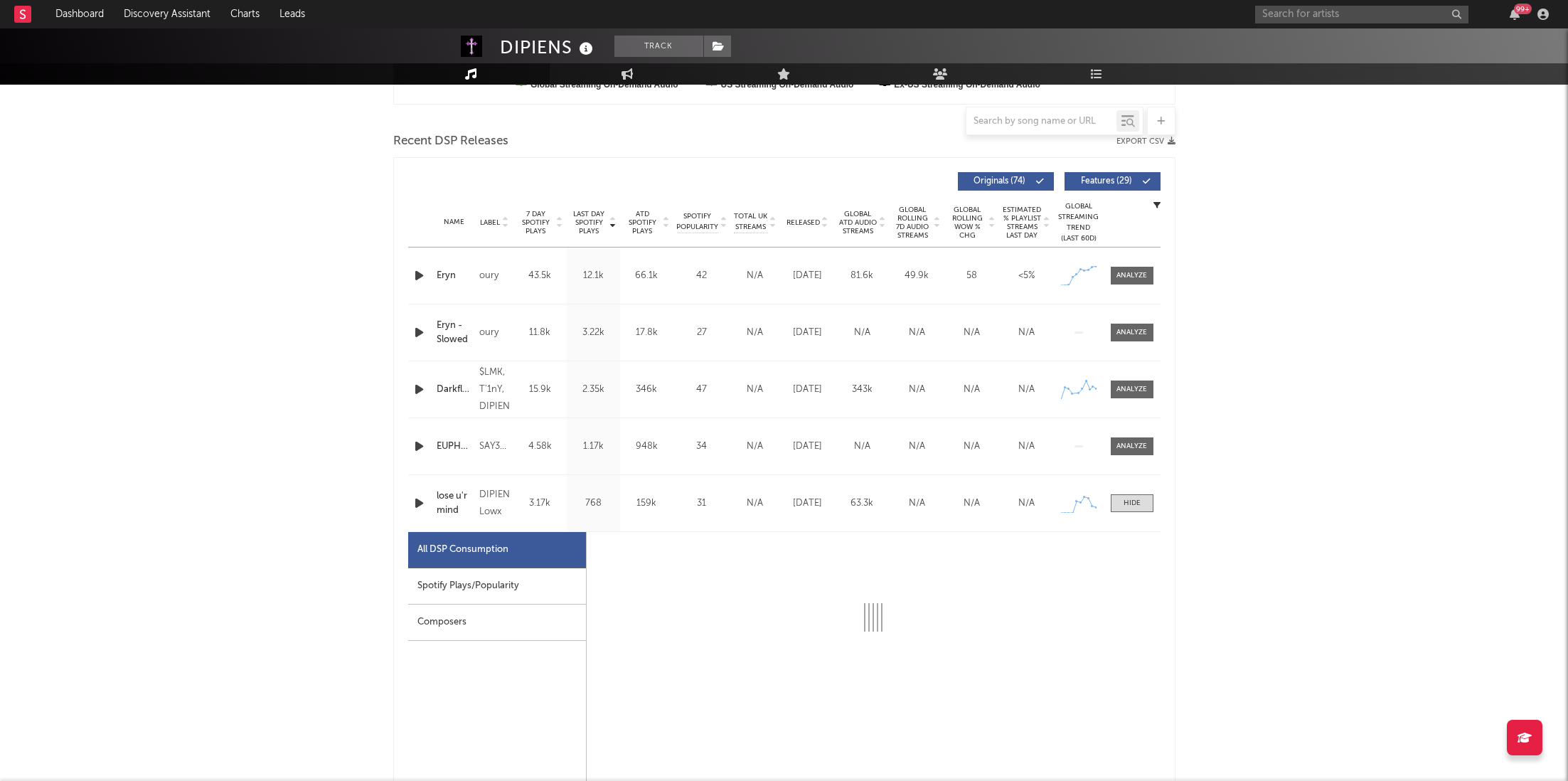
select select "1w"
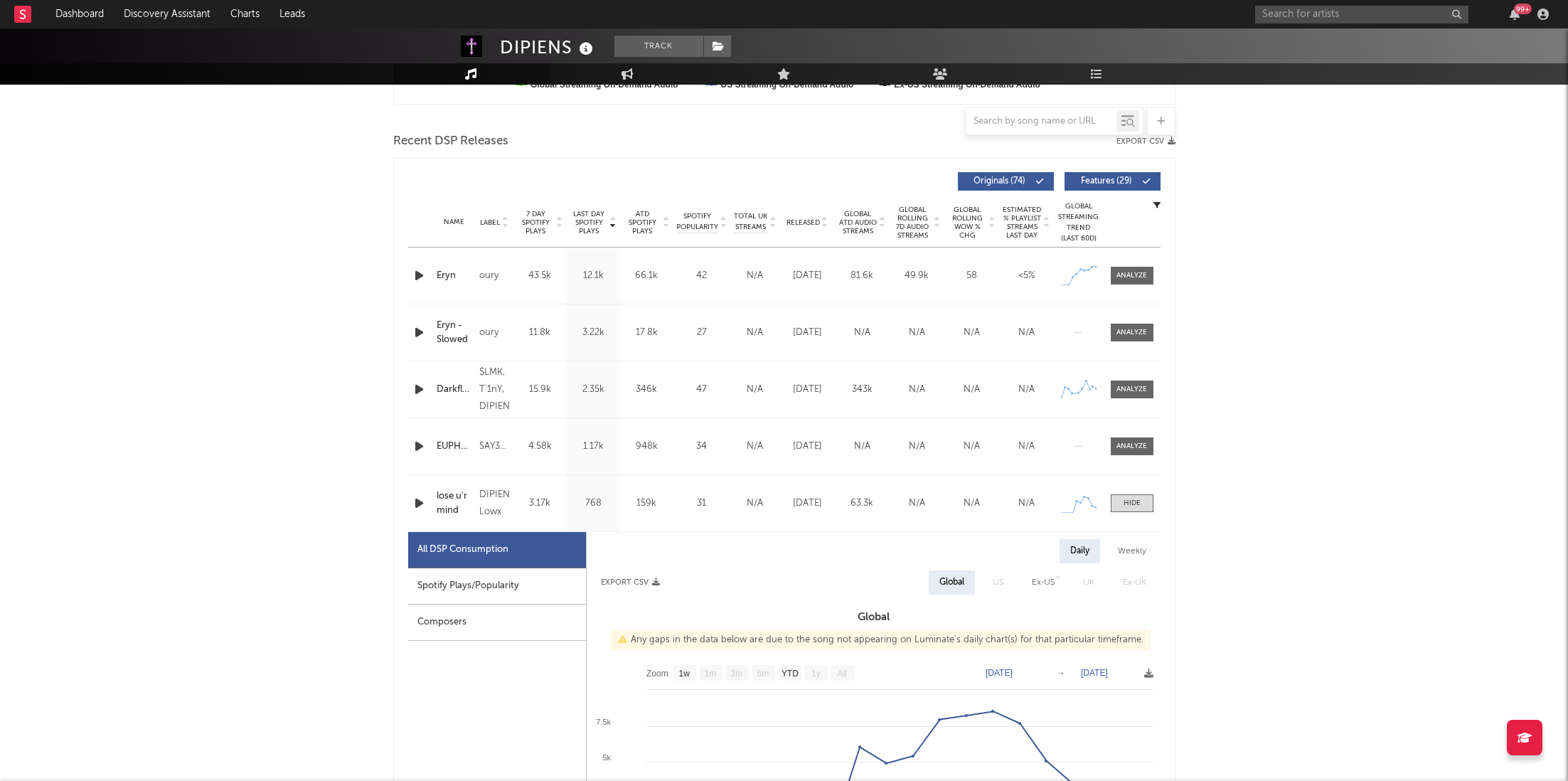
scroll to position [585, 0]
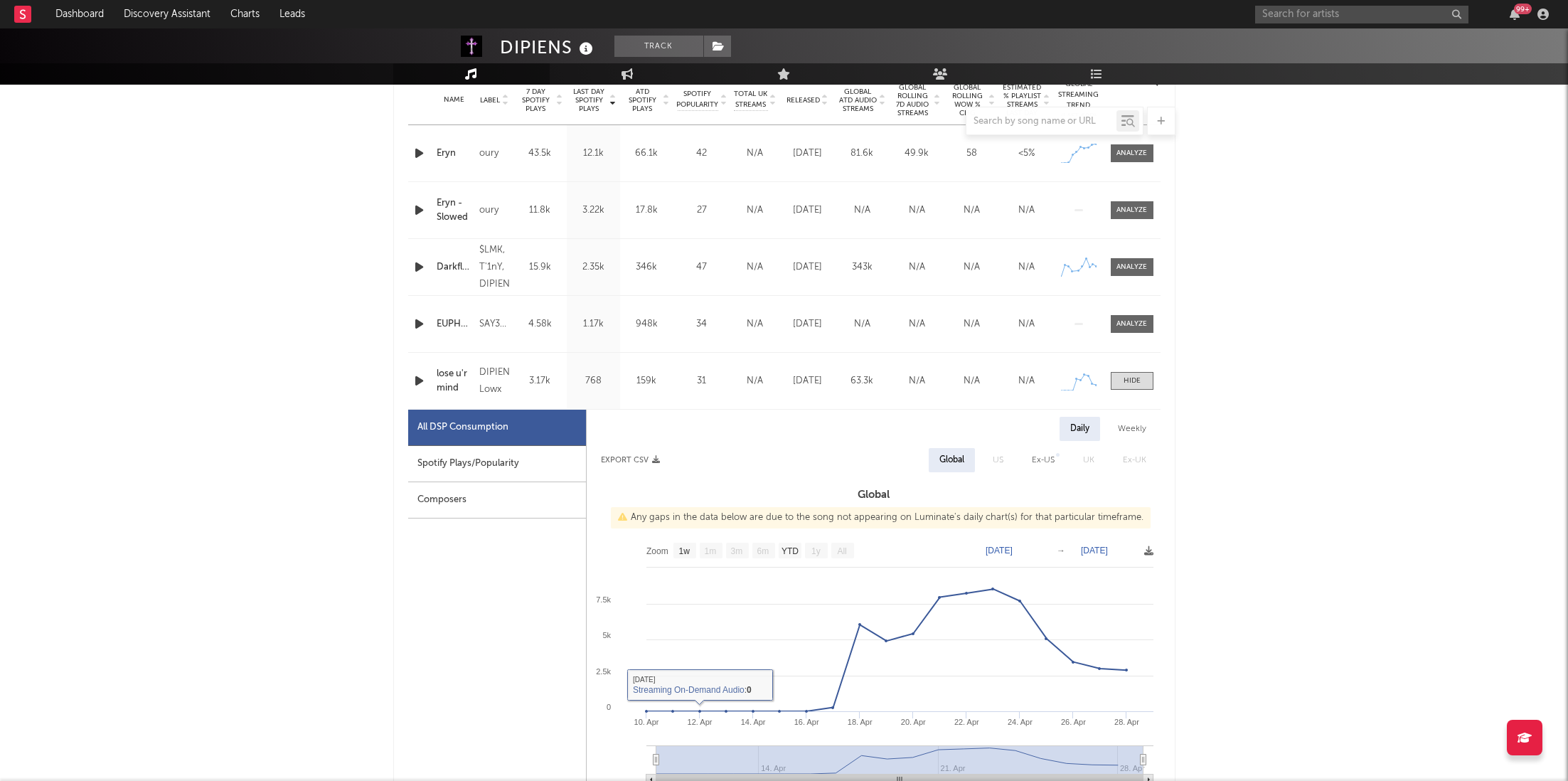
click at [415, 380] on icon "button" at bounding box center [419, 381] width 15 height 18
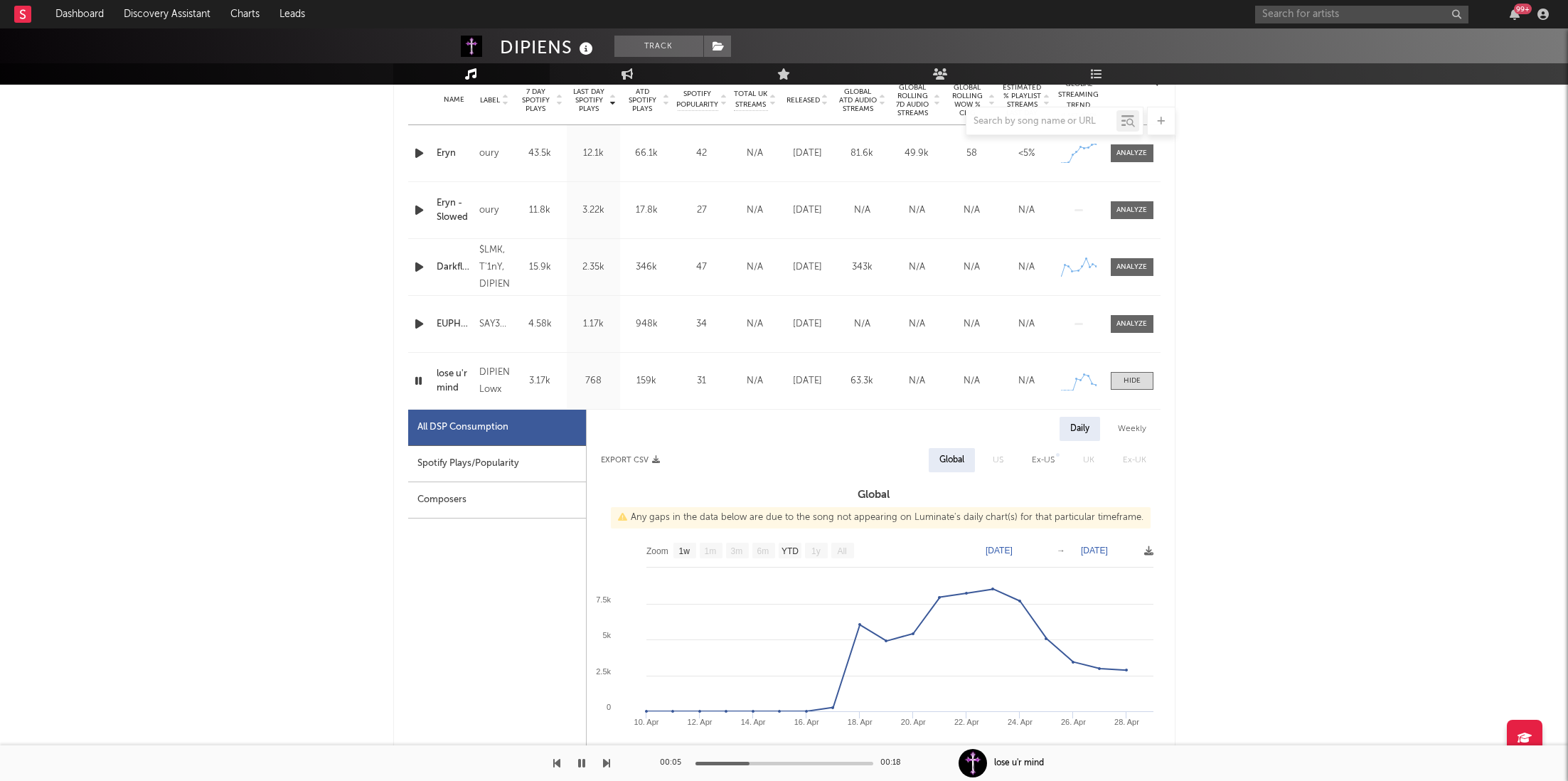
click at [417, 376] on icon "button" at bounding box center [418, 381] width 13 height 18
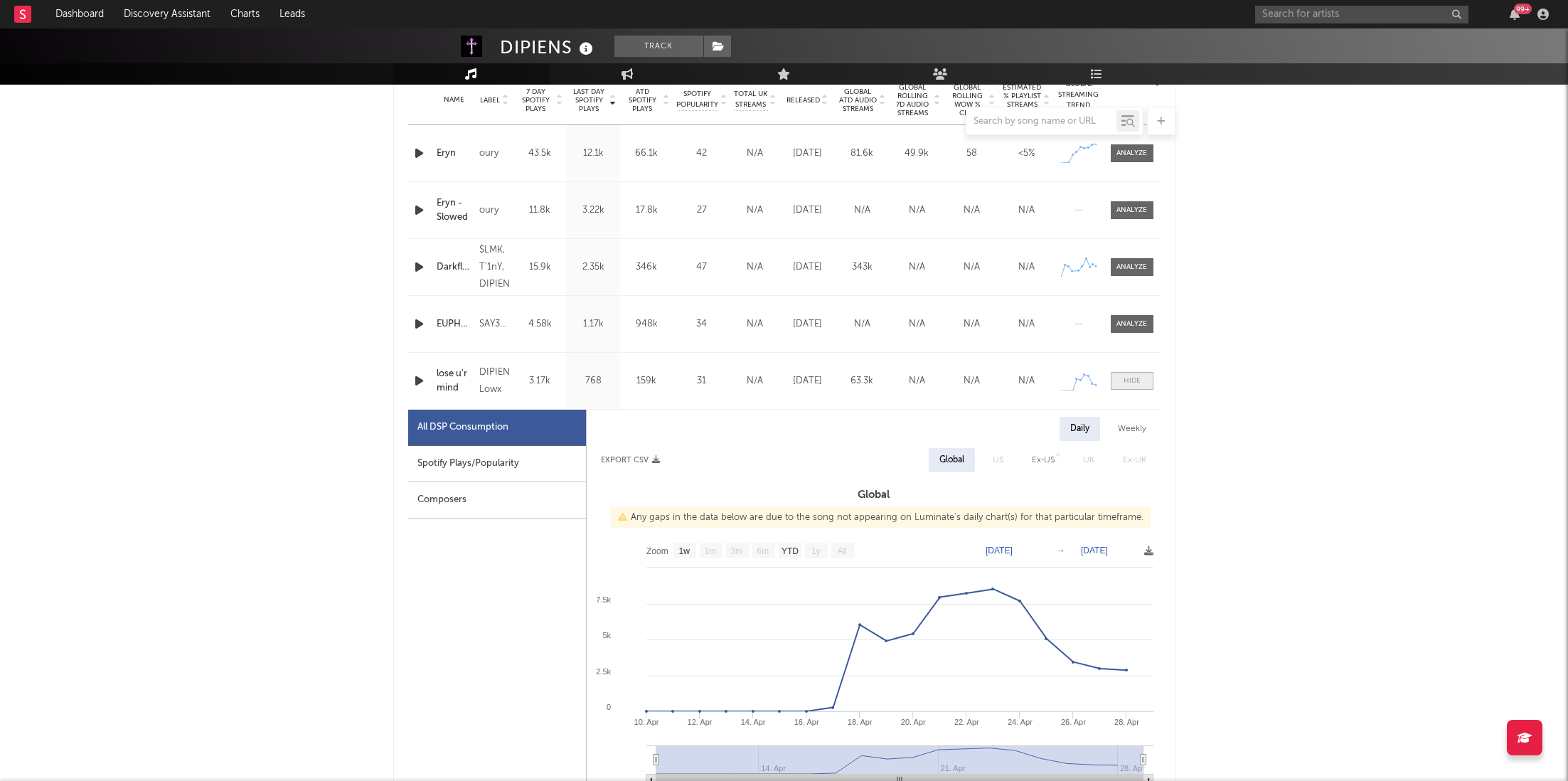
click at [1140, 377] on span at bounding box center [1132, 381] width 42 height 18
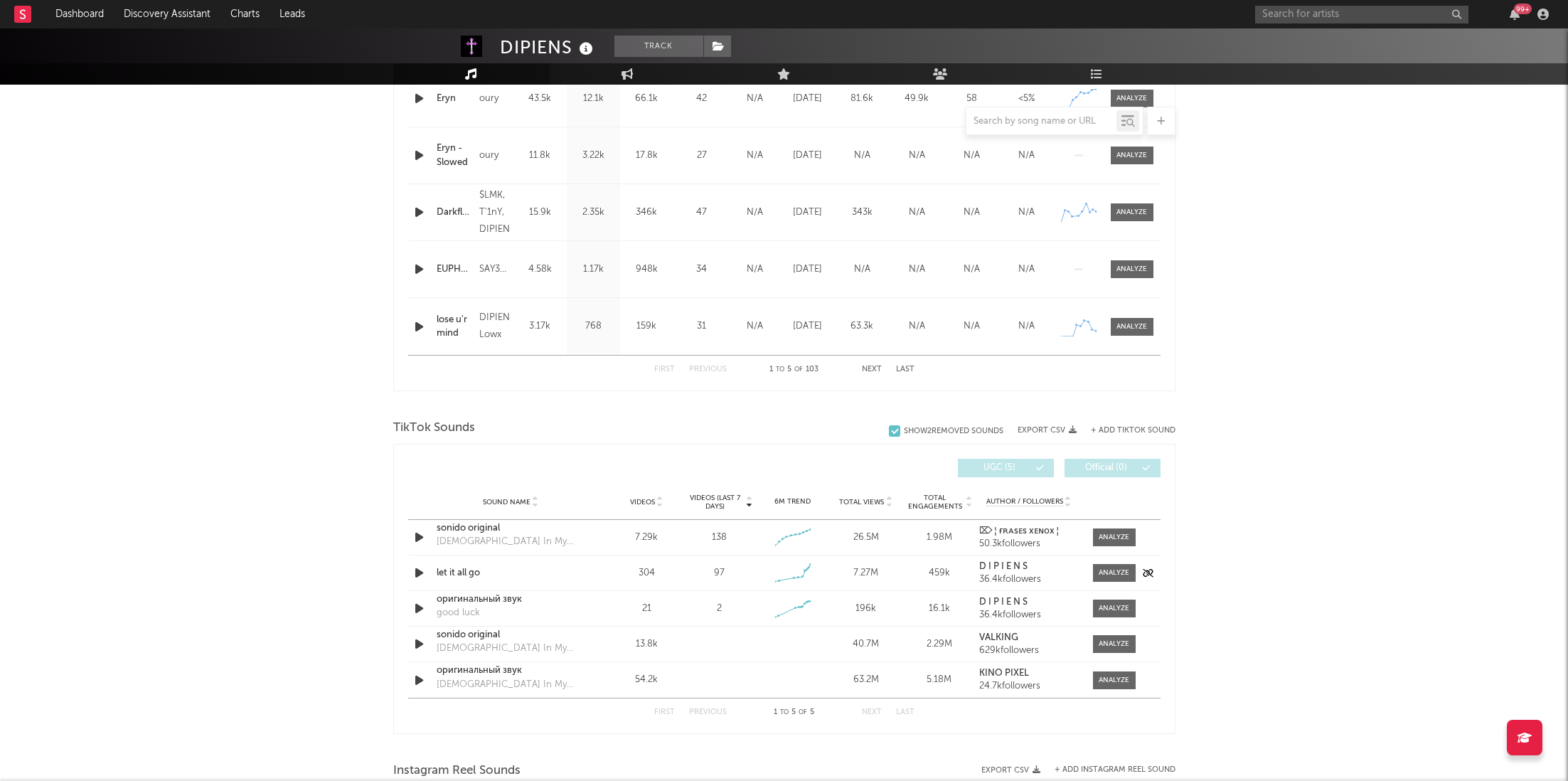
scroll to position [644, 0]
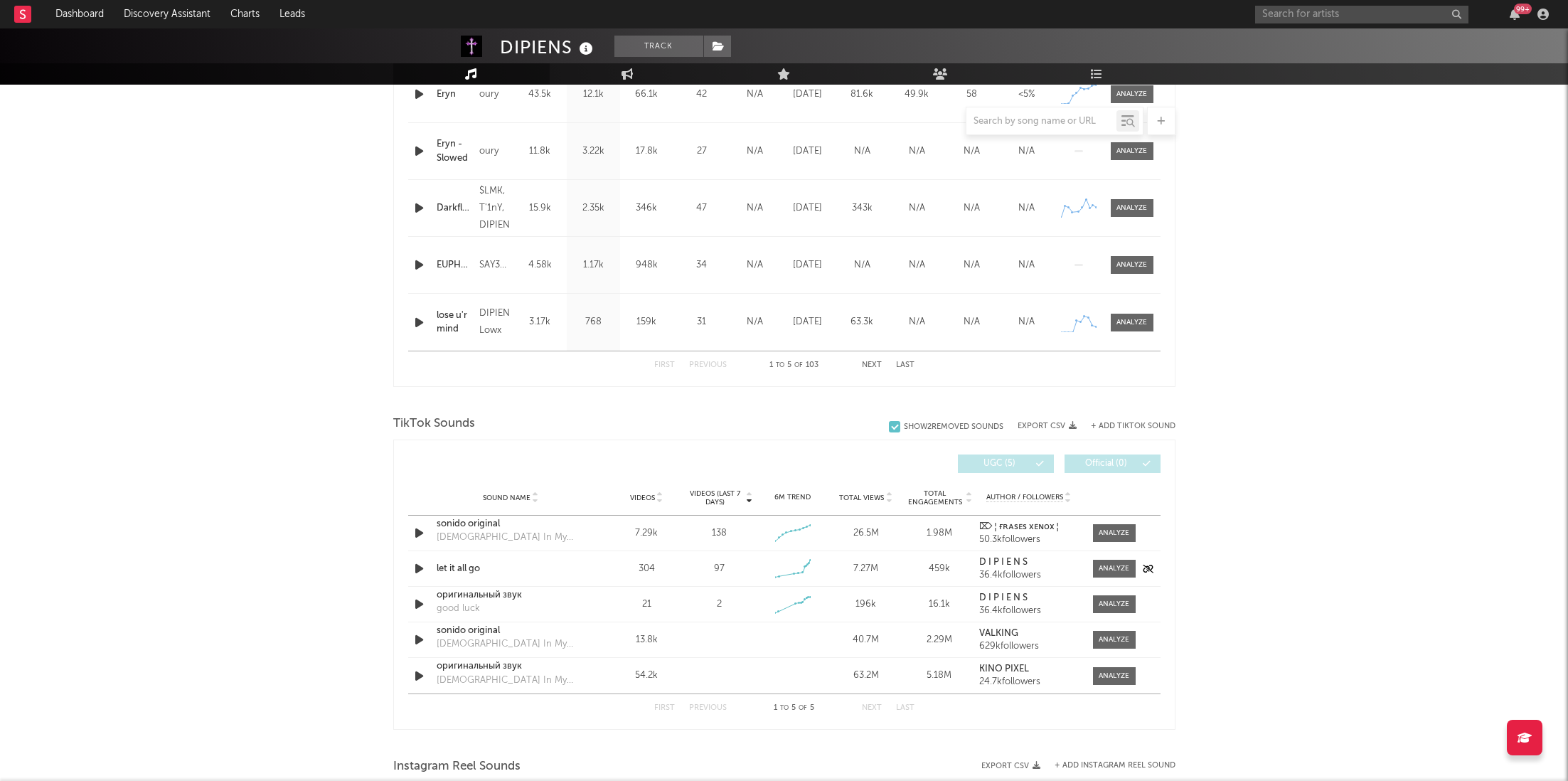
click at [1119, 555] on div "Sound Name let it all go Videos 304 Videos (last 7 days) 97 Weekly Growth % - 1…" at bounding box center [785, 569] width 753 height 35
click at [1121, 565] on div at bounding box center [1114, 569] width 31 height 11
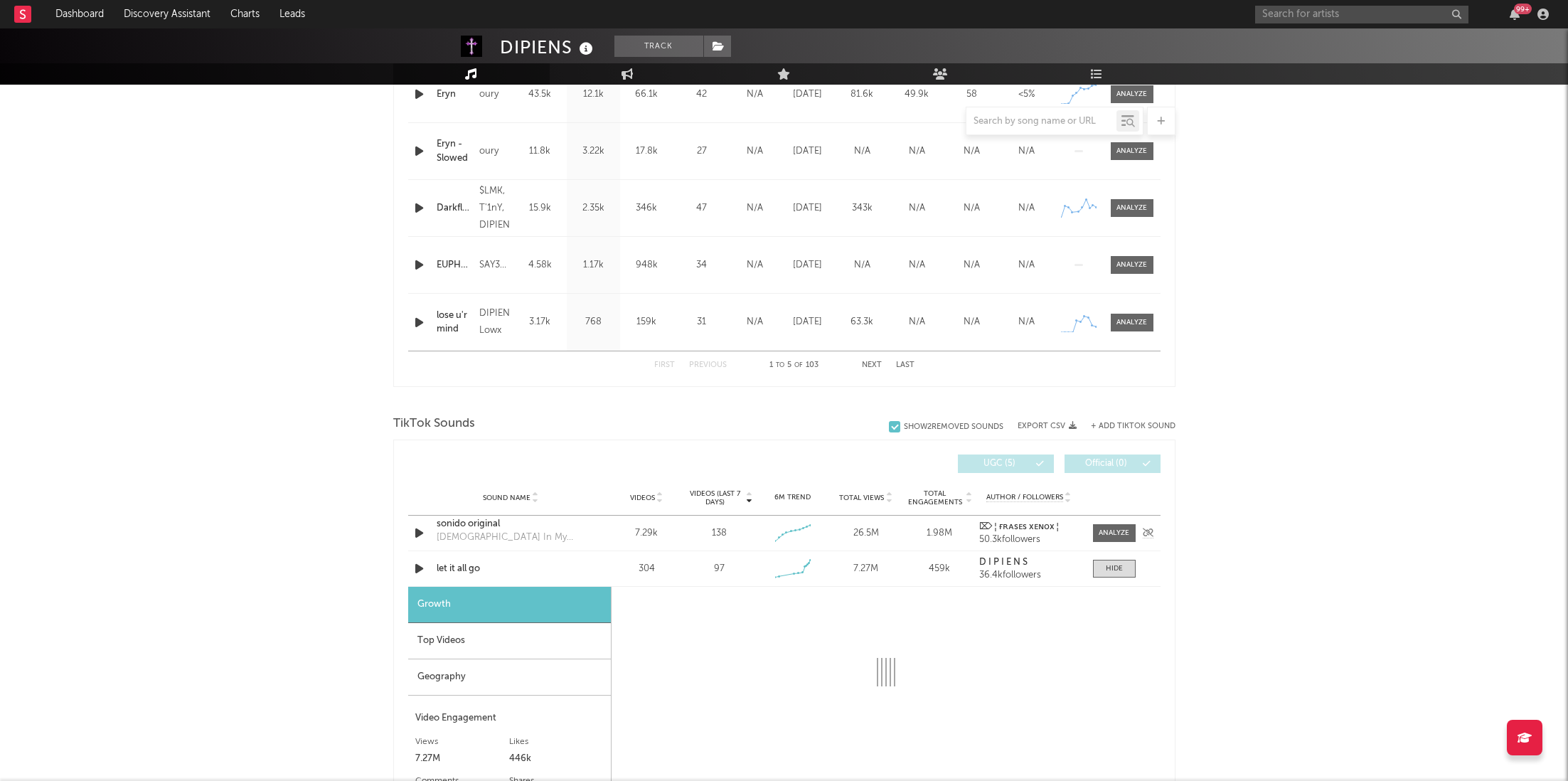
select select "1w"
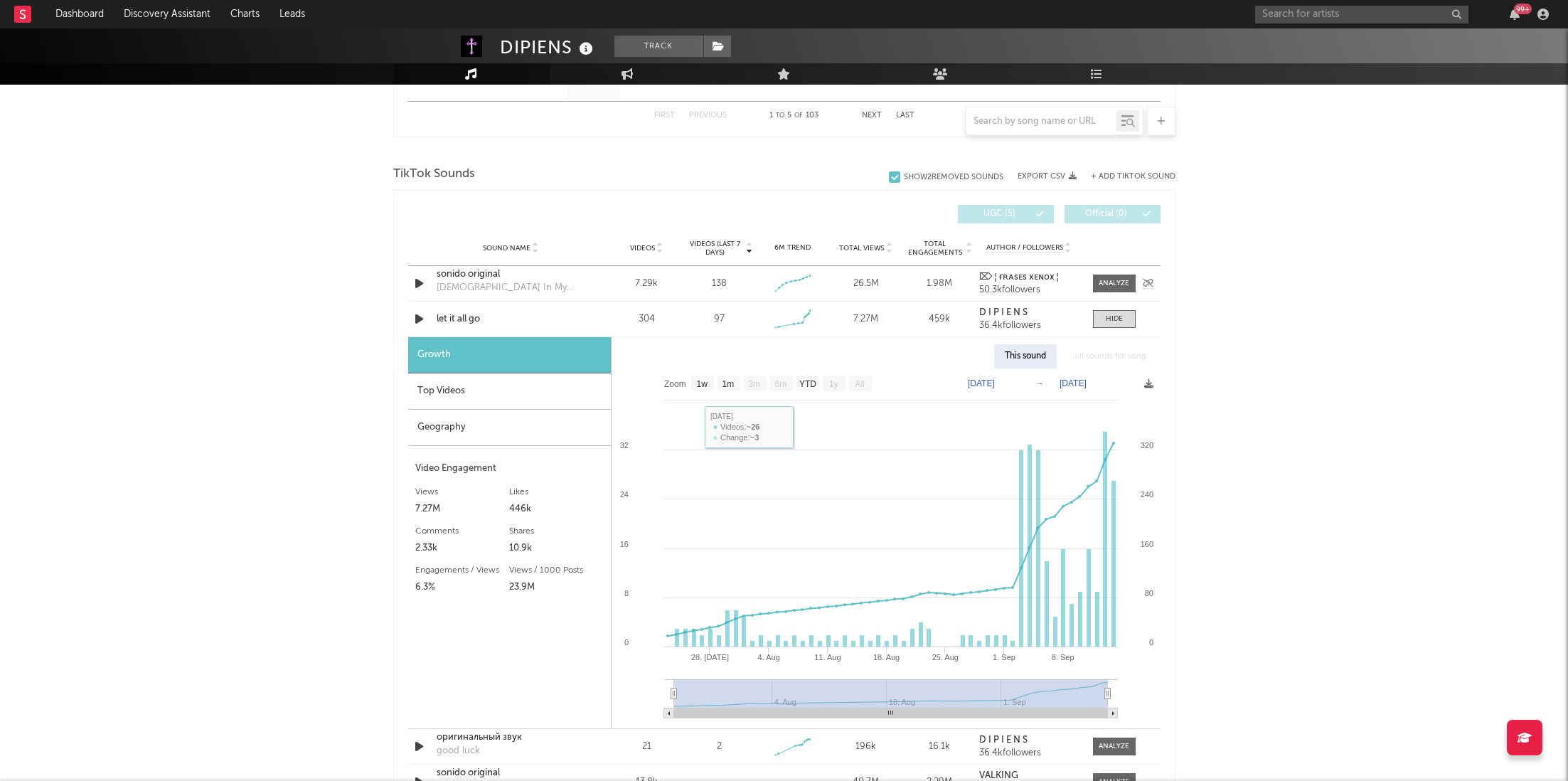
scroll to position [0, 0]
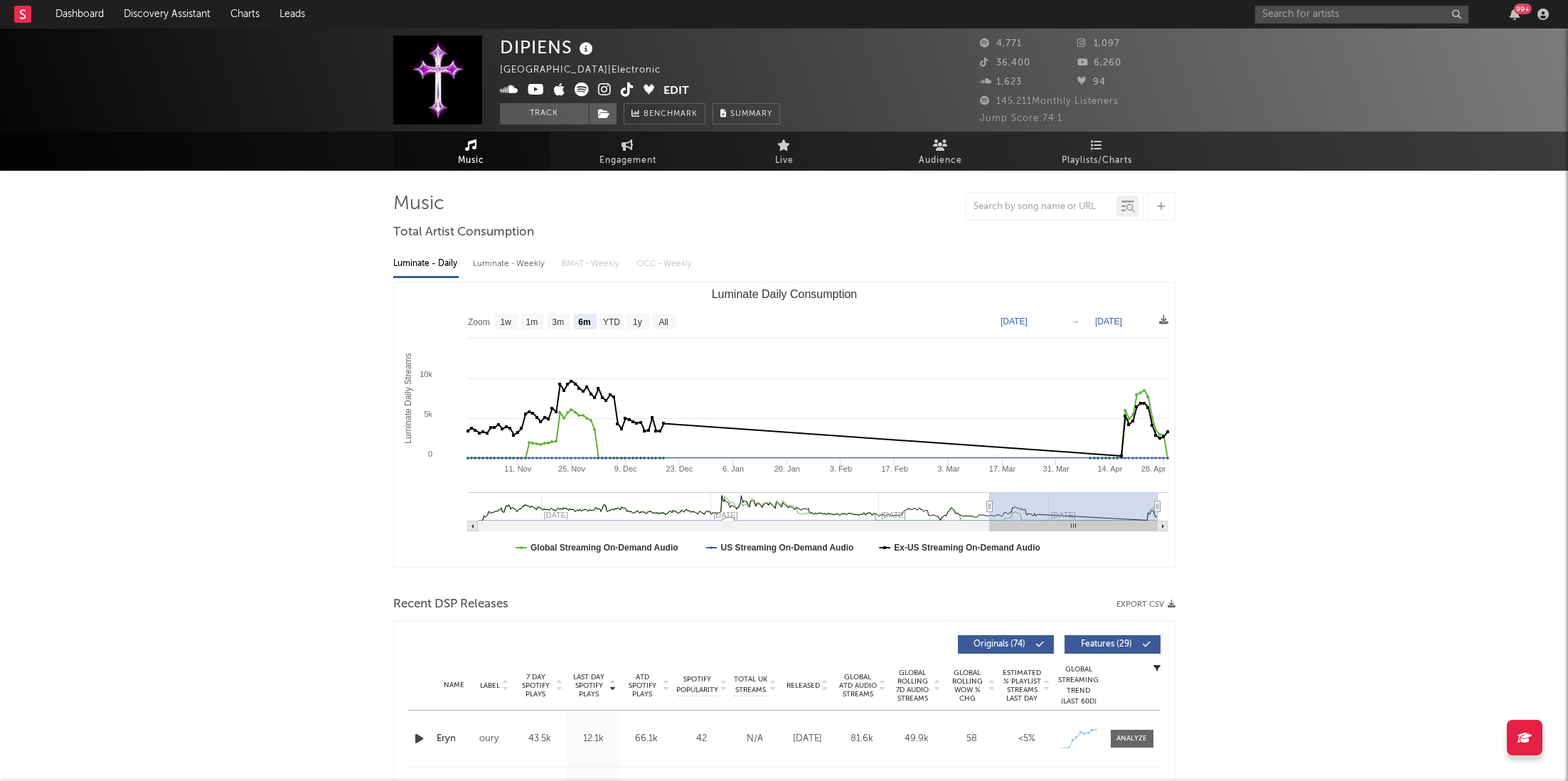
click at [643, 200] on div at bounding box center [785, 206] width 782 height 28
click at [544, 125] on div "DIPIENS Ukraine | Electronic Edit Track Benchmark Summary 4,771 1,097 36,400 6,…" at bounding box center [784, 79] width 1568 height 103
click at [555, 109] on button "Track" at bounding box center [544, 113] width 89 height 21
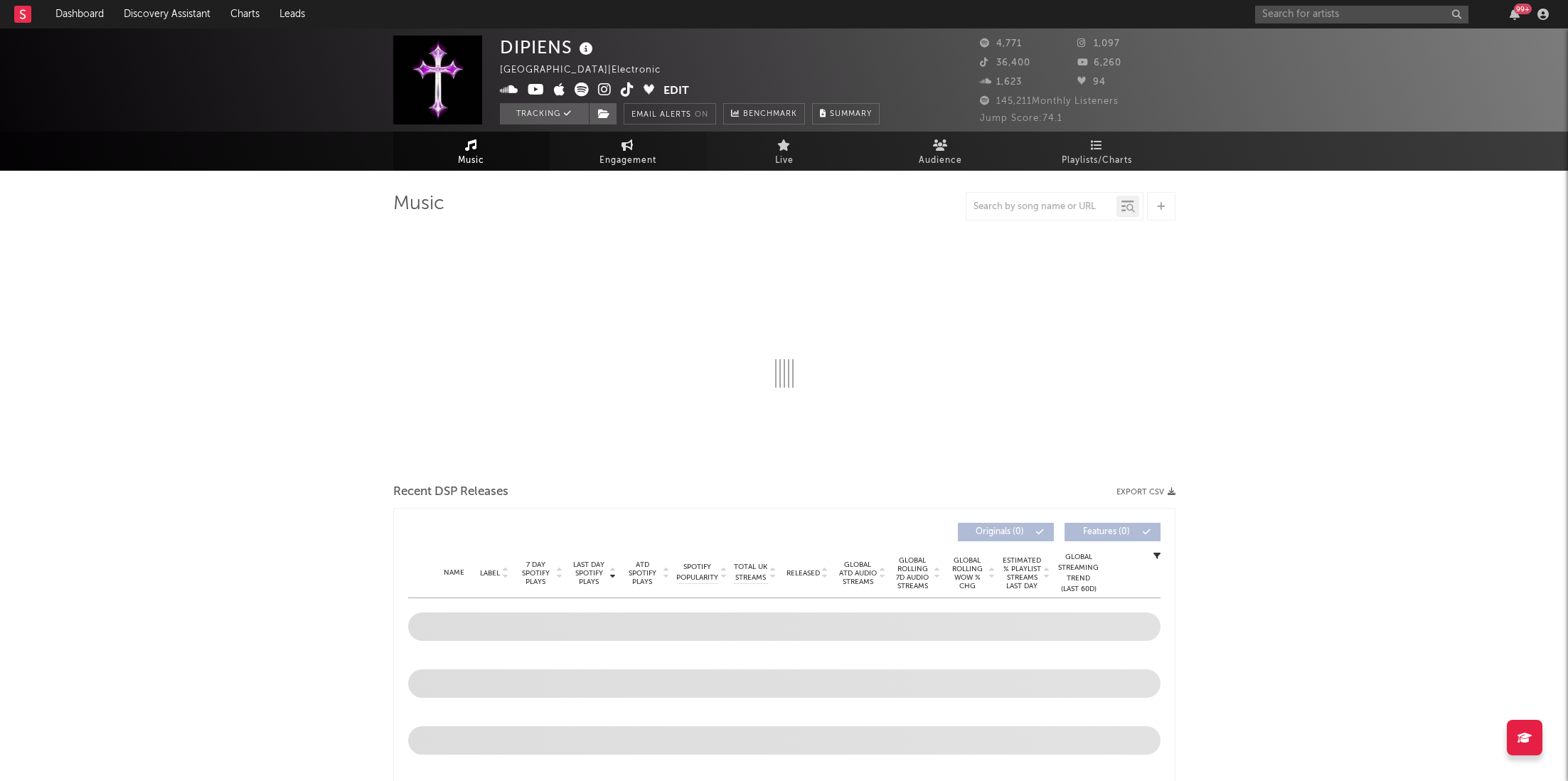
click at [636, 162] on span "Engagement" at bounding box center [628, 161] width 57 height 17
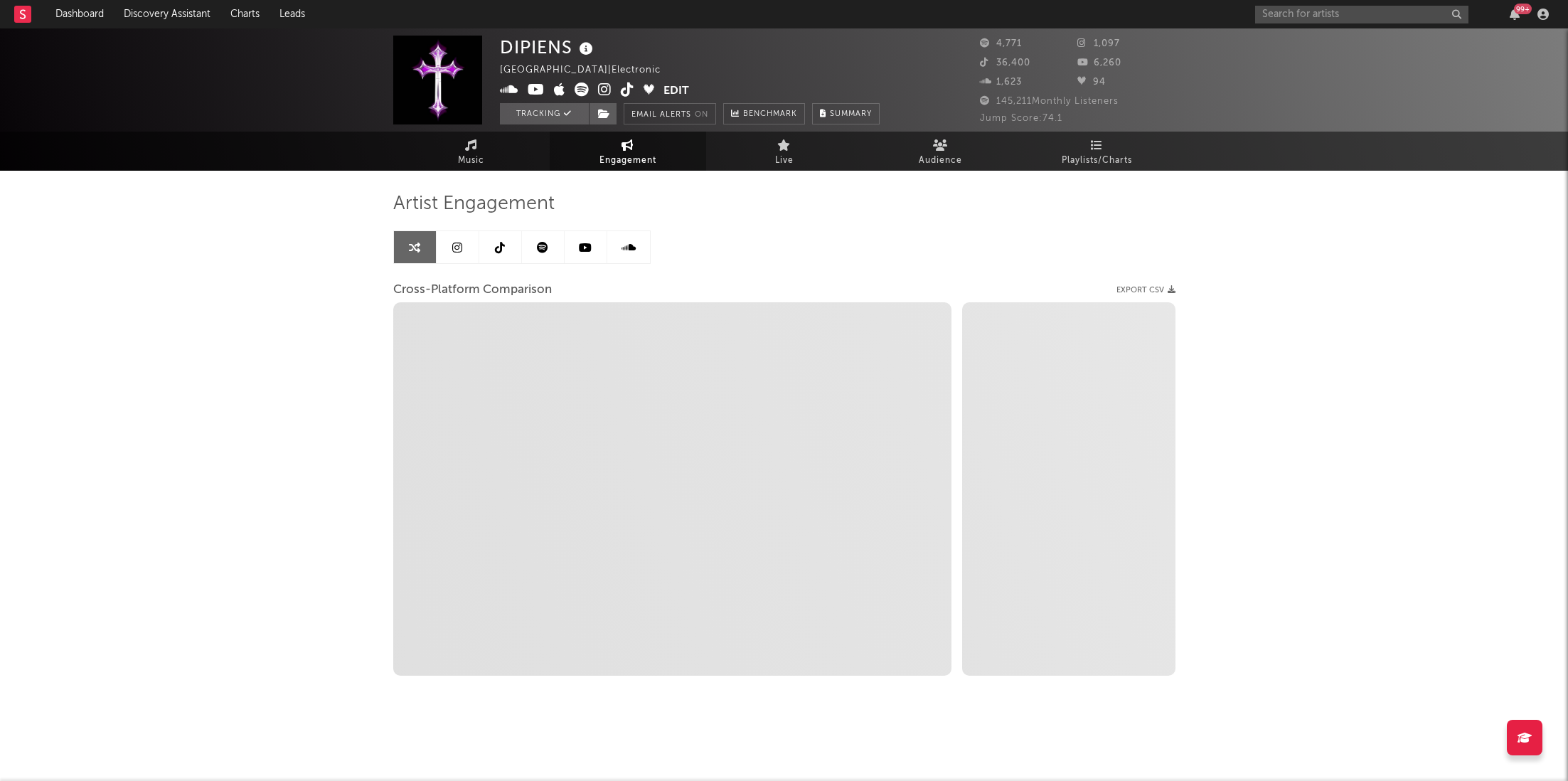
select select "1w"
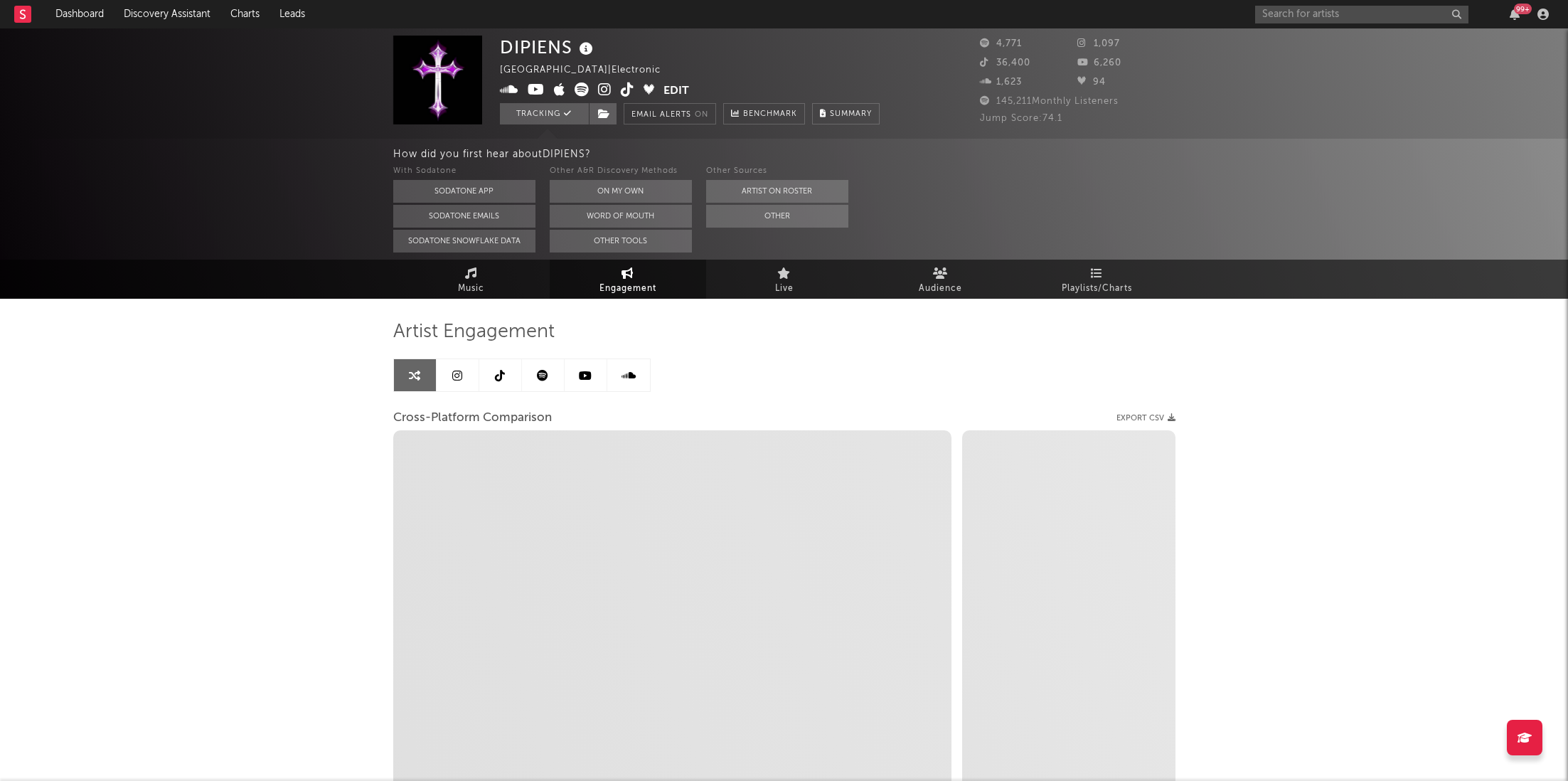
scroll to position [122, 0]
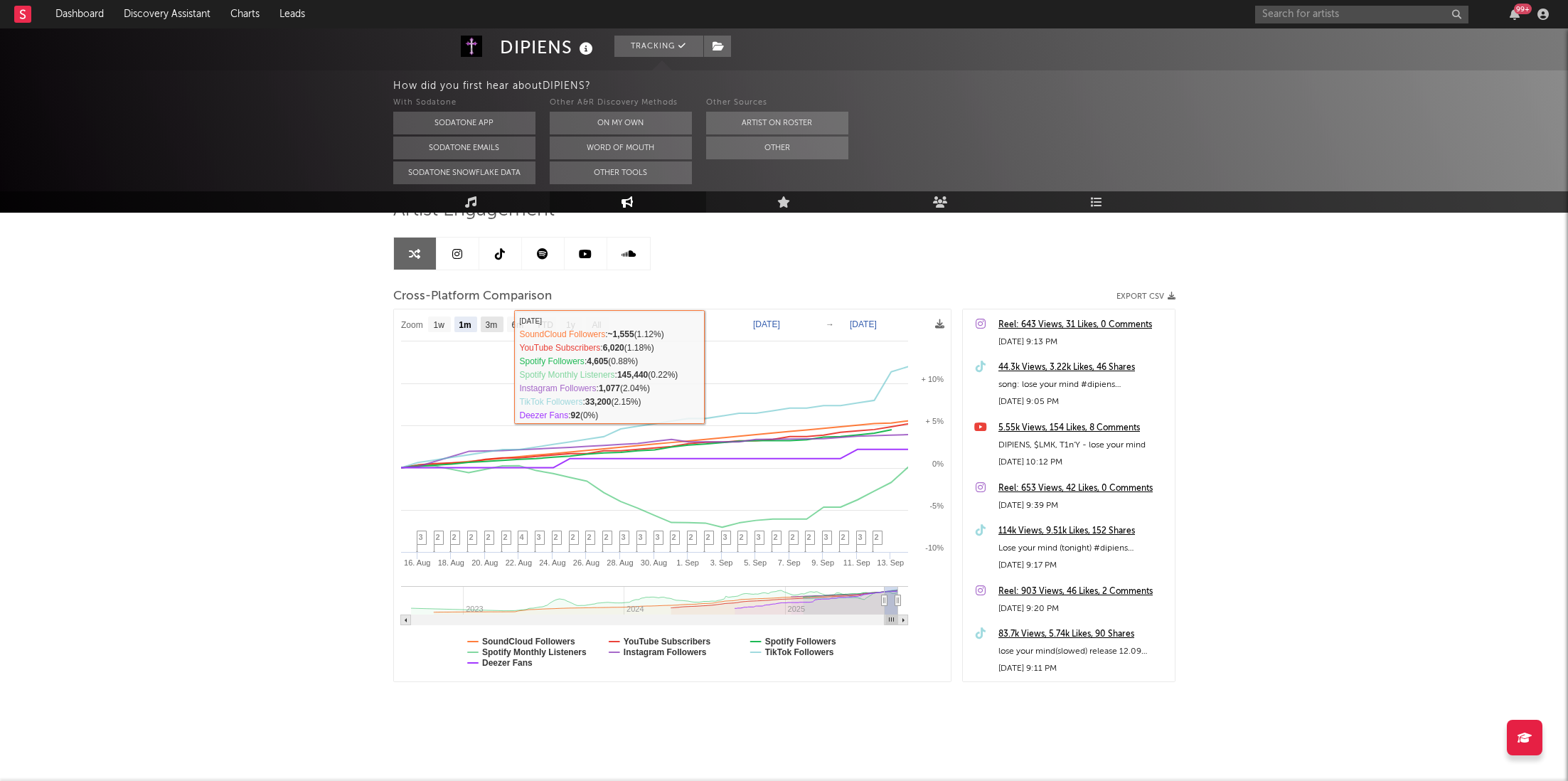
click at [493, 318] on g "3m" at bounding box center [492, 324] width 23 height 16
select select "3m"
type input "[DATE]"
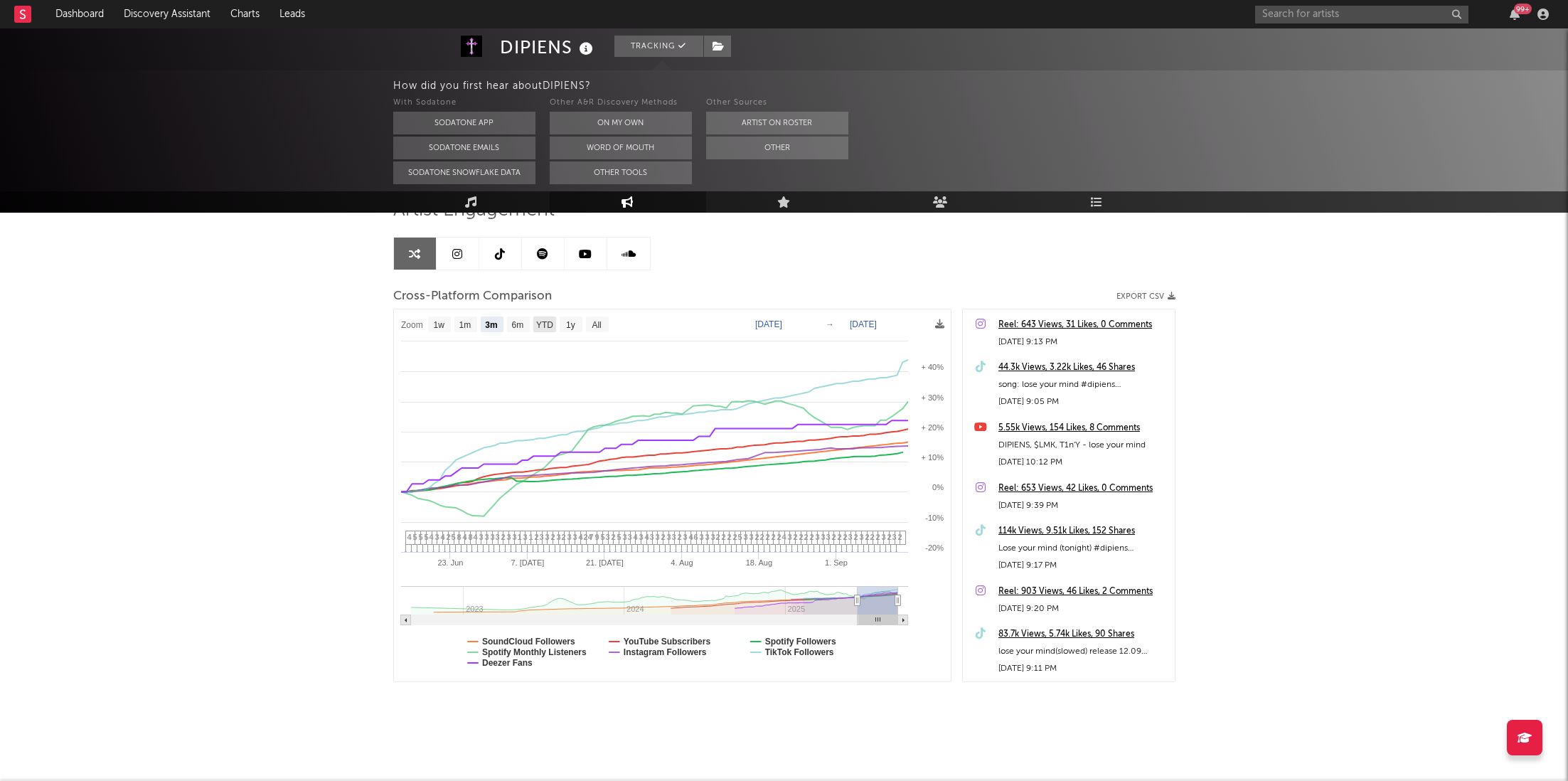
click at [548, 330] on rect at bounding box center [544, 324] width 23 height 16
select select "YTD"
type input "[DATE]"
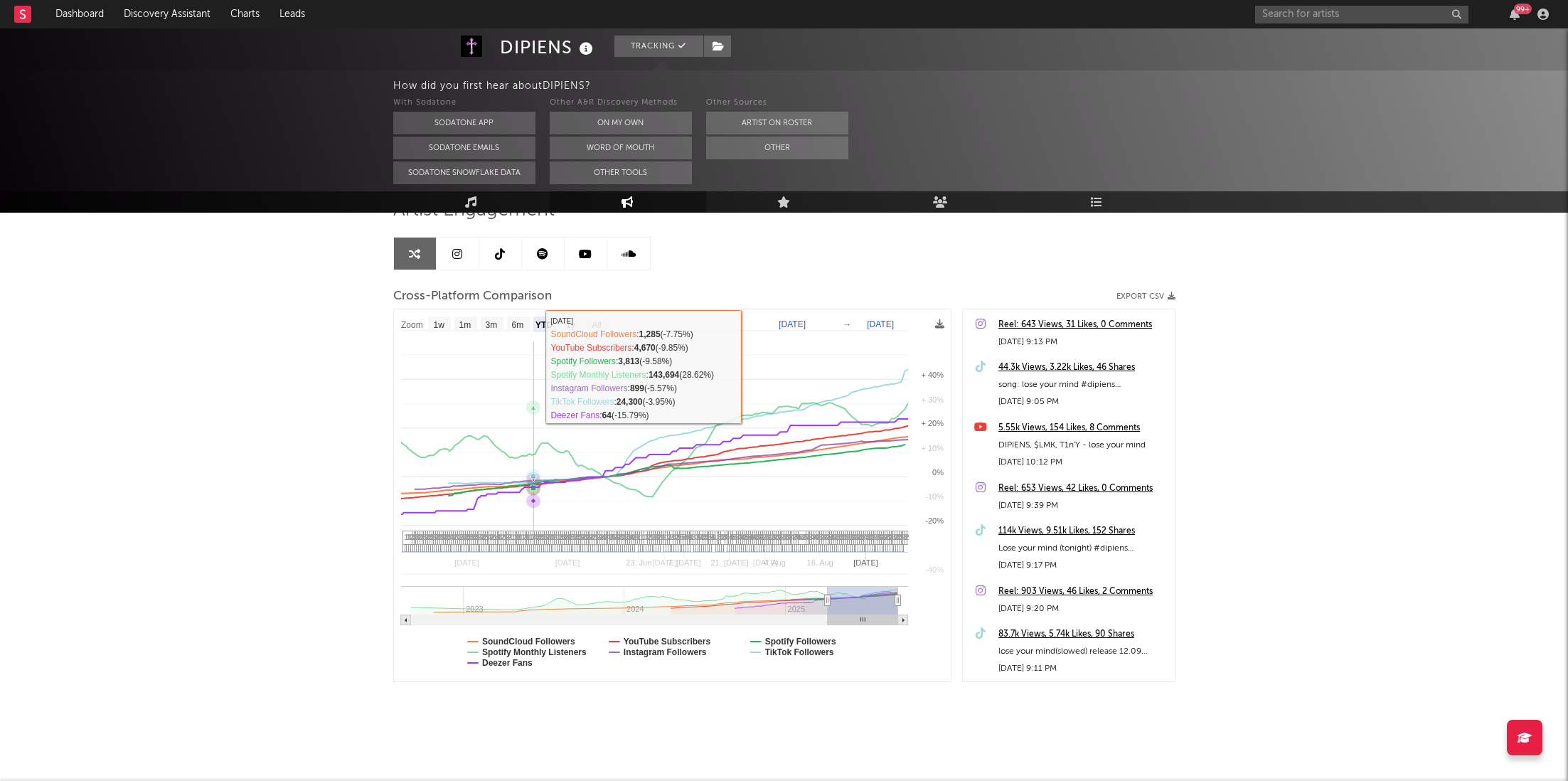
select select "1w"
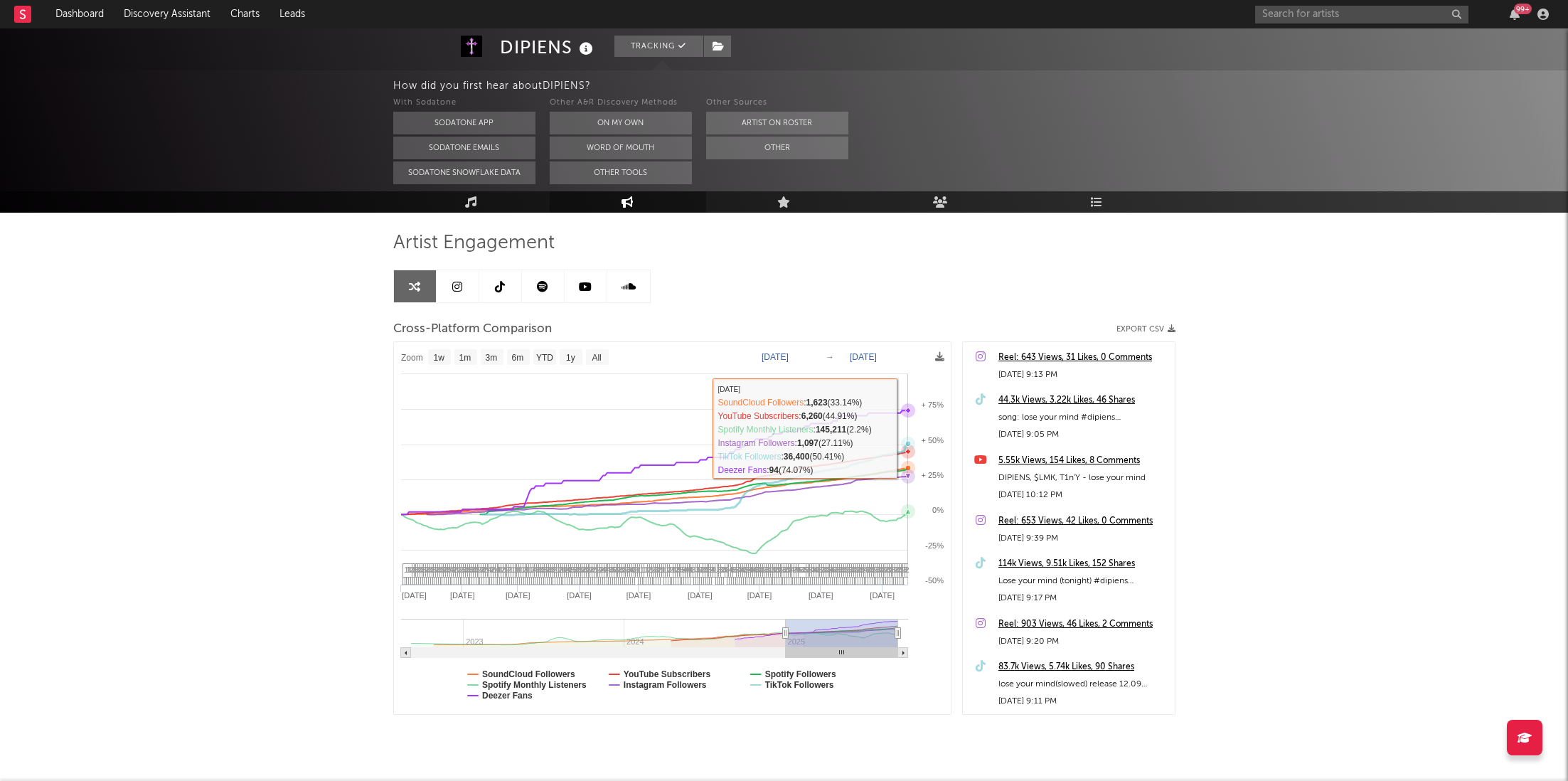
scroll to position [0, 0]
